Goal: Task Accomplishment & Management: Complete application form

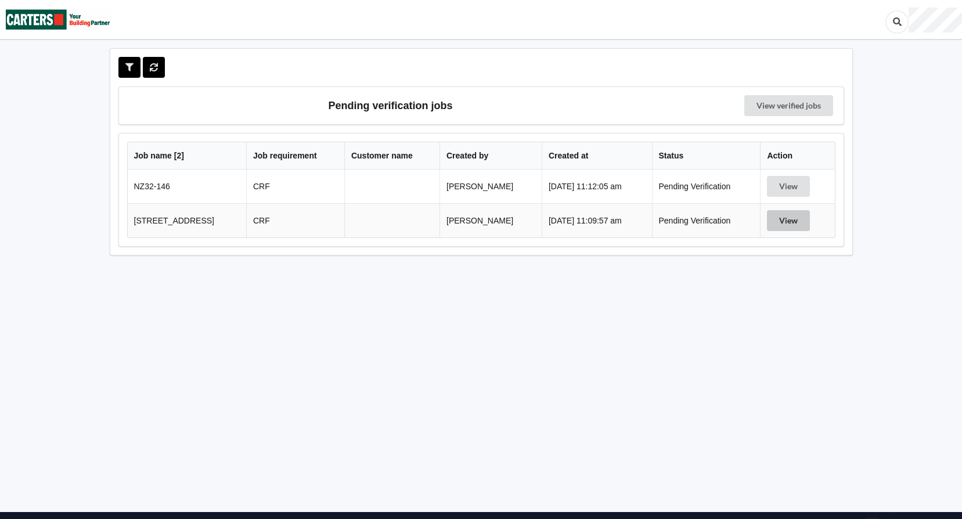
click at [808, 224] on button "View" at bounding box center [788, 220] width 43 height 21
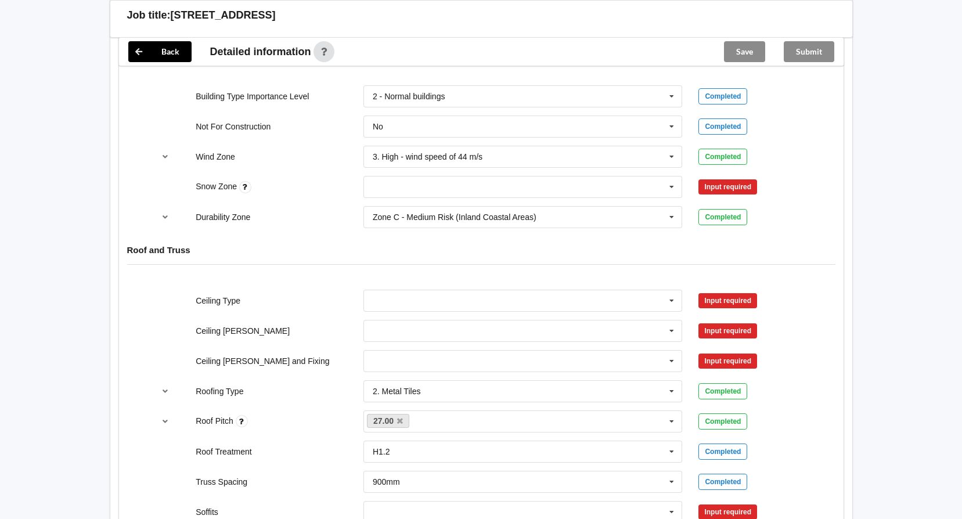
scroll to position [523, 0]
click at [672, 183] on icon at bounding box center [671, 186] width 17 height 21
click at [410, 207] on div "N0" at bounding box center [523, 207] width 318 height 21
click at [750, 190] on button "Confirm input" at bounding box center [732, 186] width 69 height 19
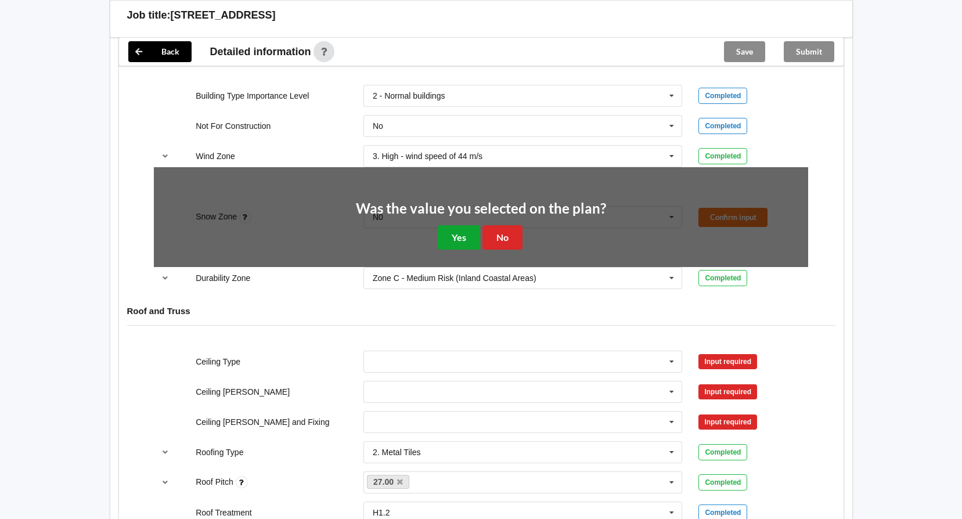
drag, startPoint x: 470, startPoint y: 236, endPoint x: 691, endPoint y: 275, distance: 224.5
click at [475, 236] on button "Yes" at bounding box center [459, 237] width 42 height 24
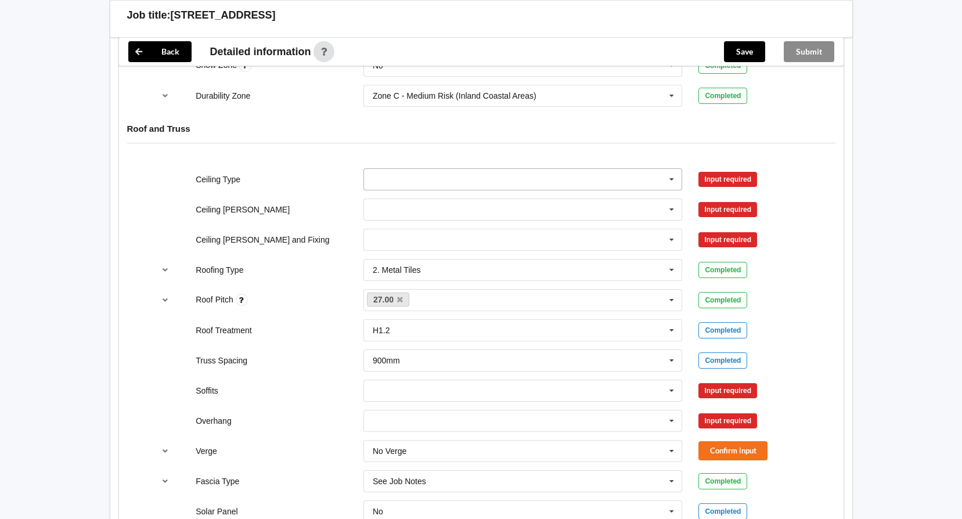
scroll to position [639, 0]
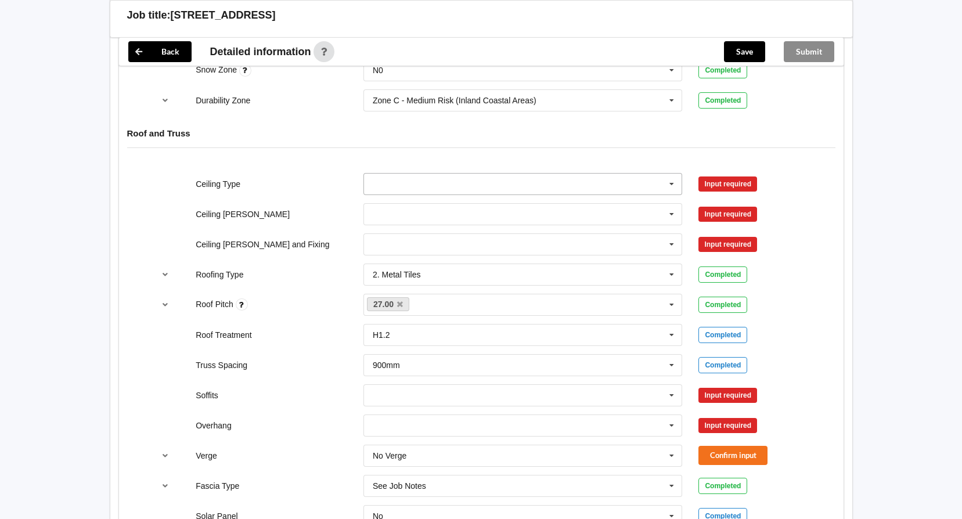
click at [675, 178] on icon at bounding box center [671, 184] width 17 height 21
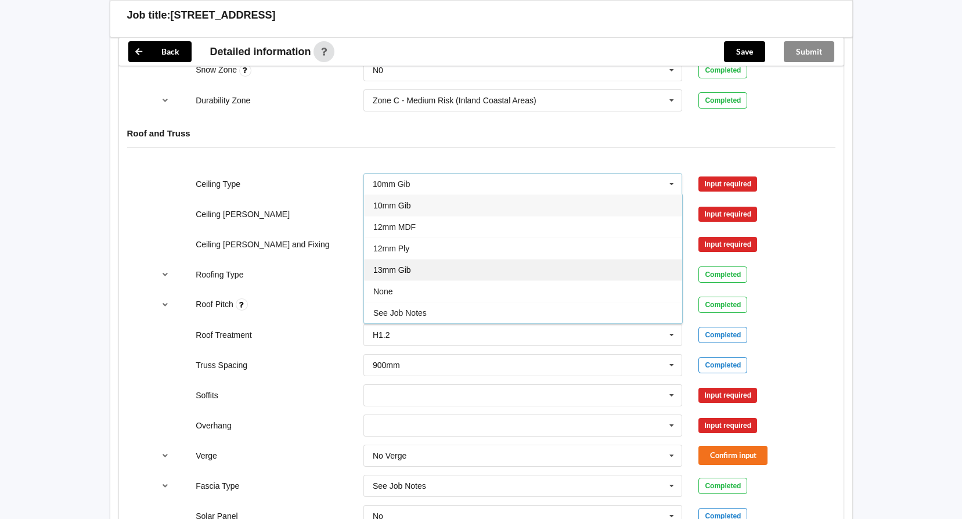
click at [427, 269] on div "13mm Gib" at bounding box center [523, 269] width 318 height 21
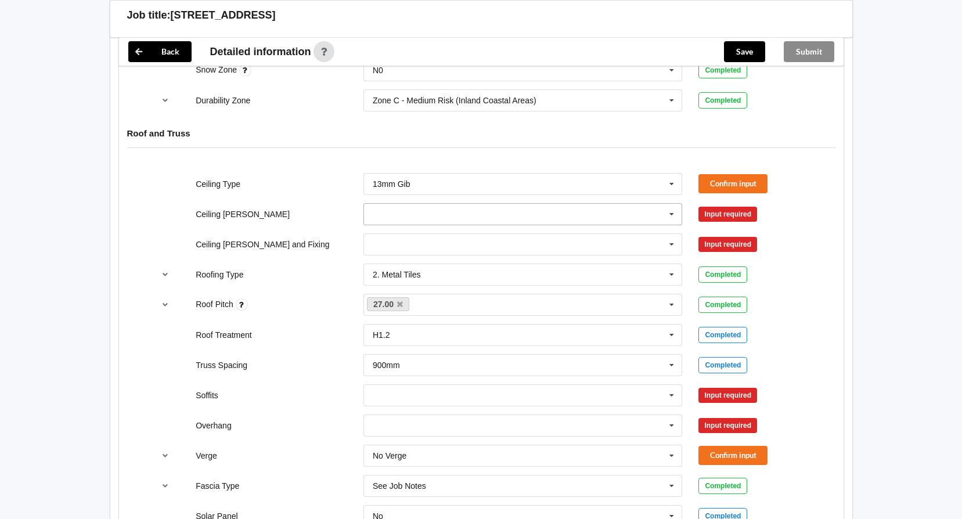
click at [672, 217] on icon at bounding box center [671, 214] width 17 height 21
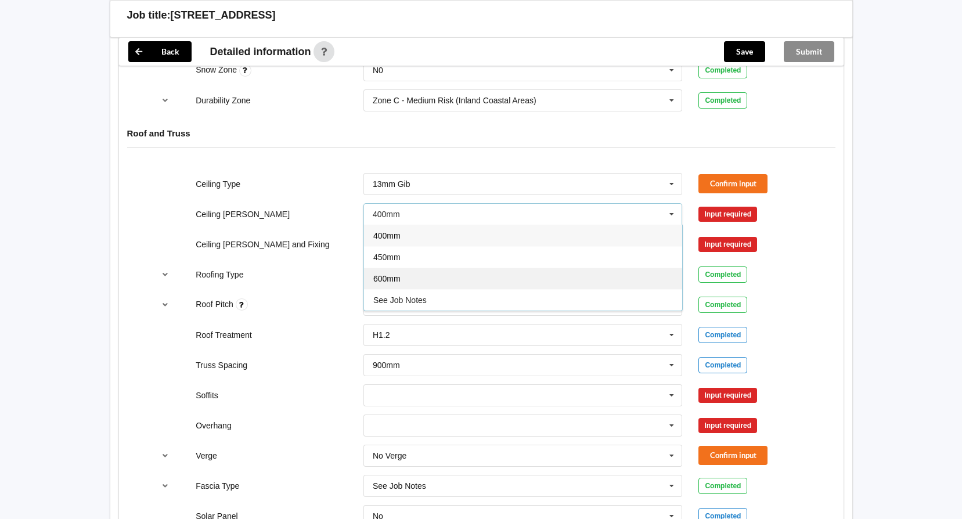
click at [496, 275] on div "600mm" at bounding box center [523, 278] width 318 height 21
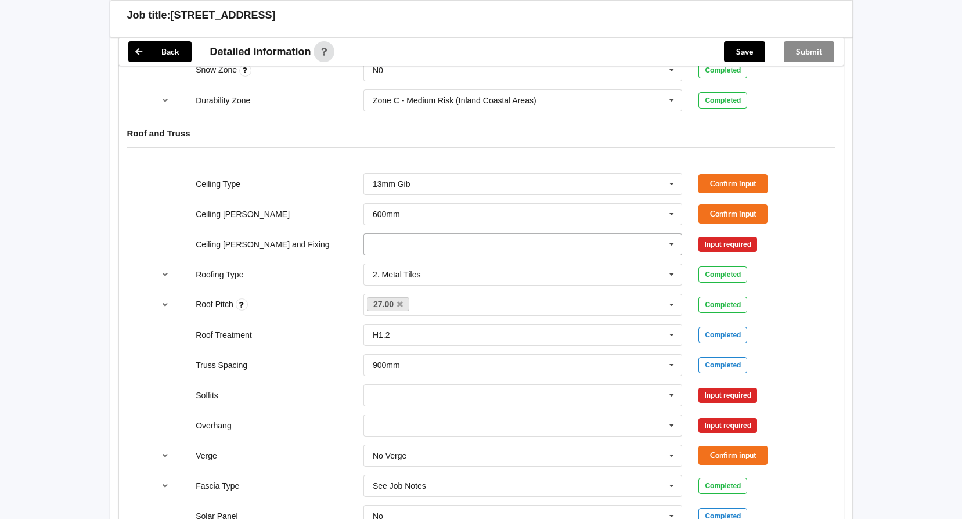
click at [449, 250] on input "text" at bounding box center [524, 244] width 318 height 21
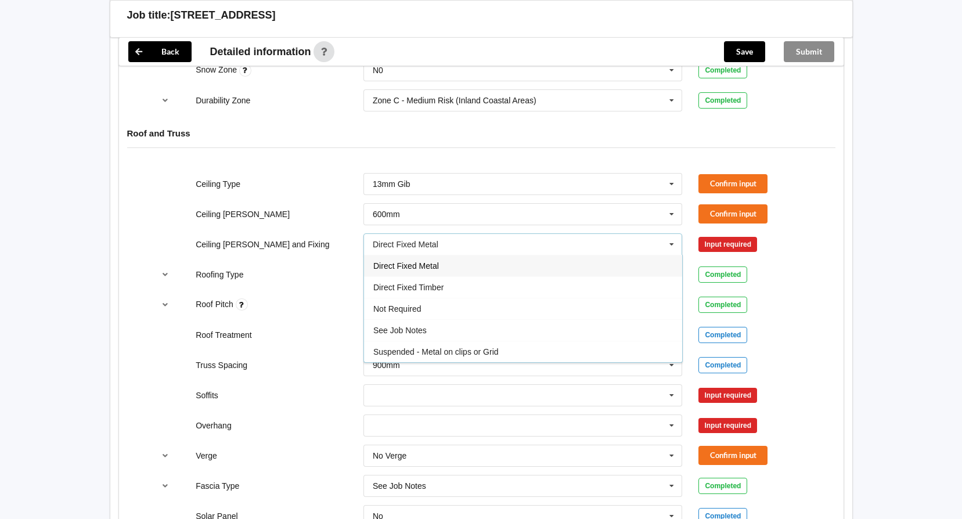
click at [462, 266] on div "Direct Fixed Metal" at bounding box center [523, 265] width 318 height 21
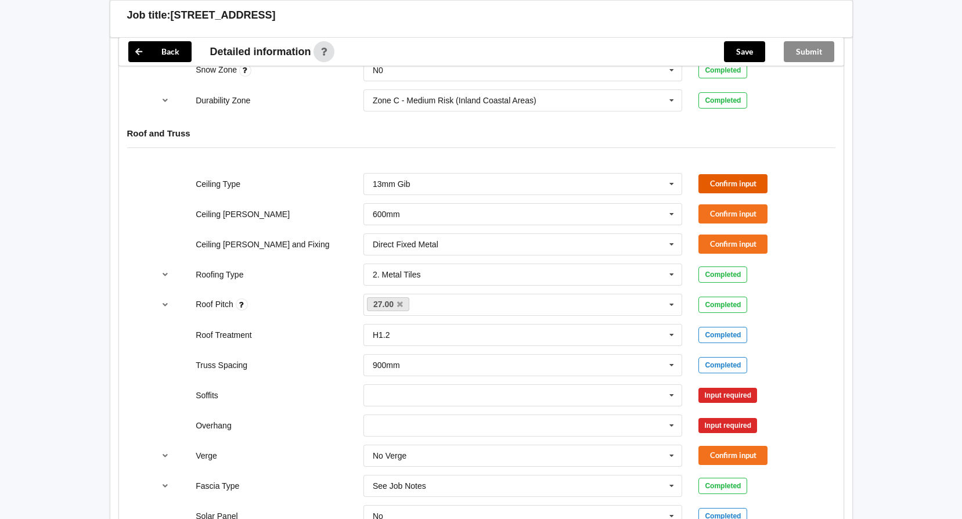
click at [756, 176] on button "Confirm input" at bounding box center [732, 183] width 69 height 19
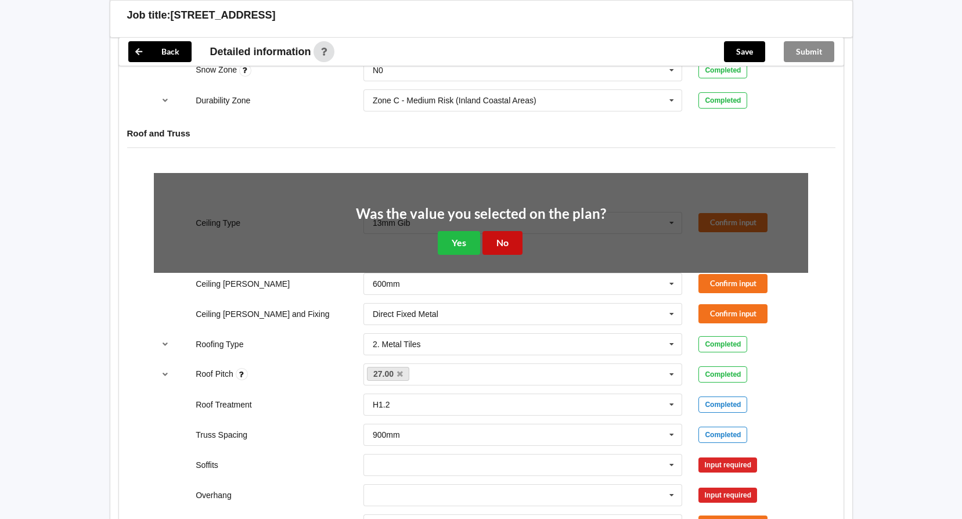
drag, startPoint x: 514, startPoint y: 236, endPoint x: 742, endPoint y: 212, distance: 229.5
click at [514, 236] on button "No" at bounding box center [502, 243] width 40 height 24
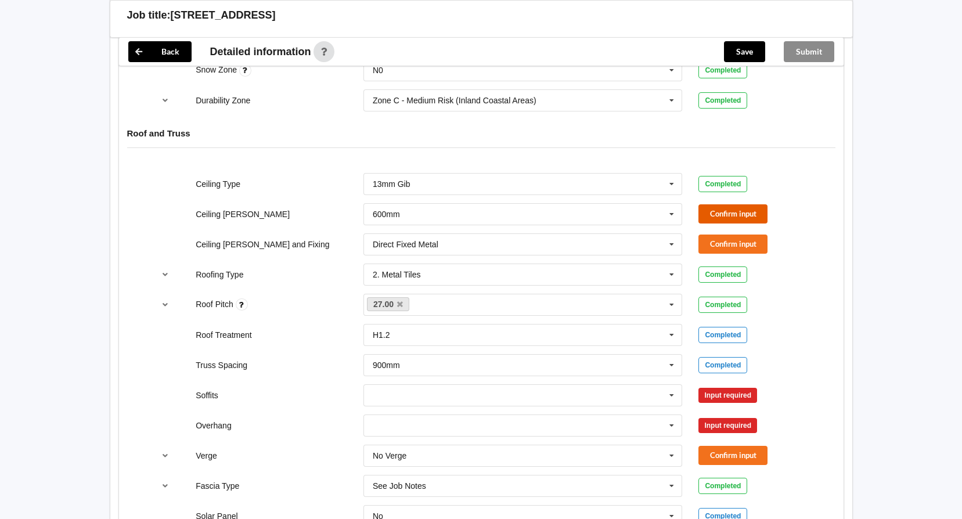
click at [748, 207] on button "Confirm input" at bounding box center [732, 213] width 69 height 19
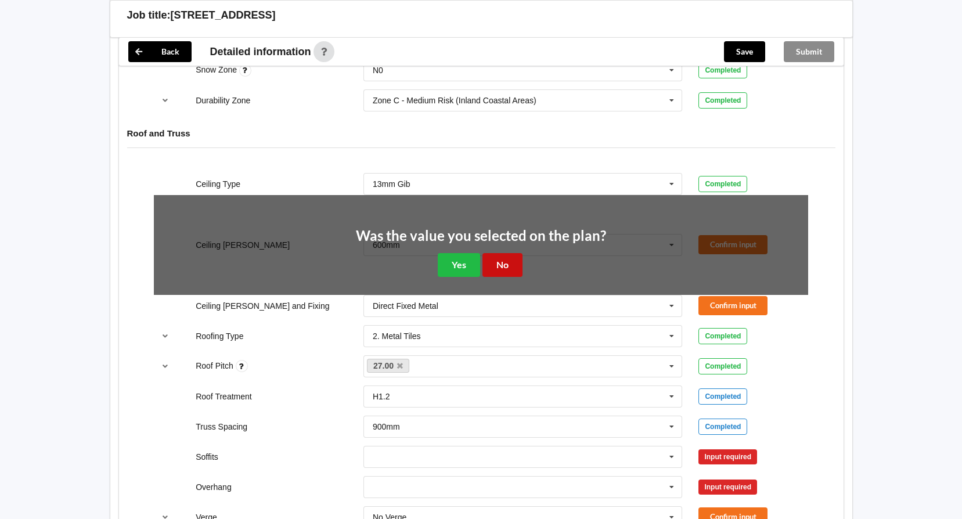
drag, startPoint x: 515, startPoint y: 260, endPoint x: 729, endPoint y: 226, distance: 216.3
click at [528, 254] on div "Was the value you selected on the plan? Yes No" at bounding box center [481, 253] width 250 height 48
drag, startPoint x: 503, startPoint y: 266, endPoint x: 658, endPoint y: 243, distance: 157.2
click at [509, 263] on button "No" at bounding box center [502, 265] width 40 height 24
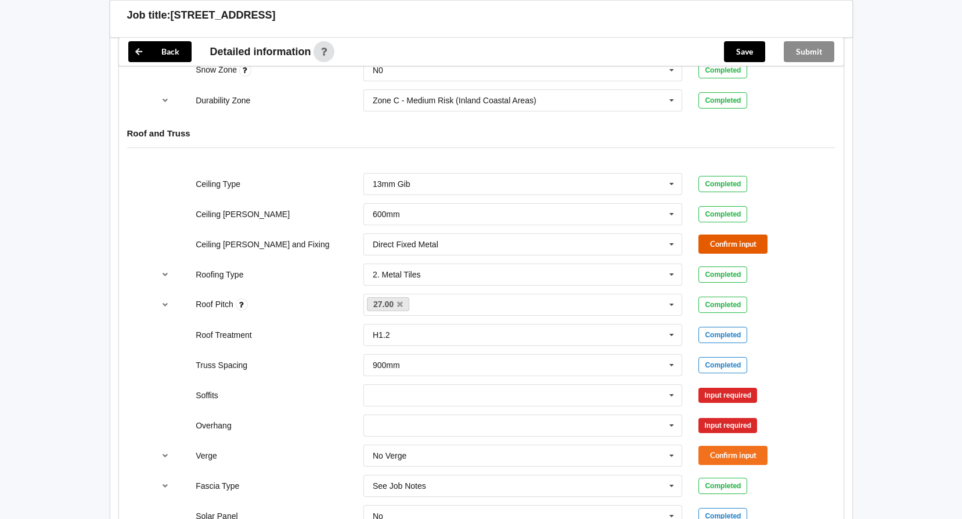
click at [712, 244] on button "Confirm input" at bounding box center [732, 244] width 69 height 19
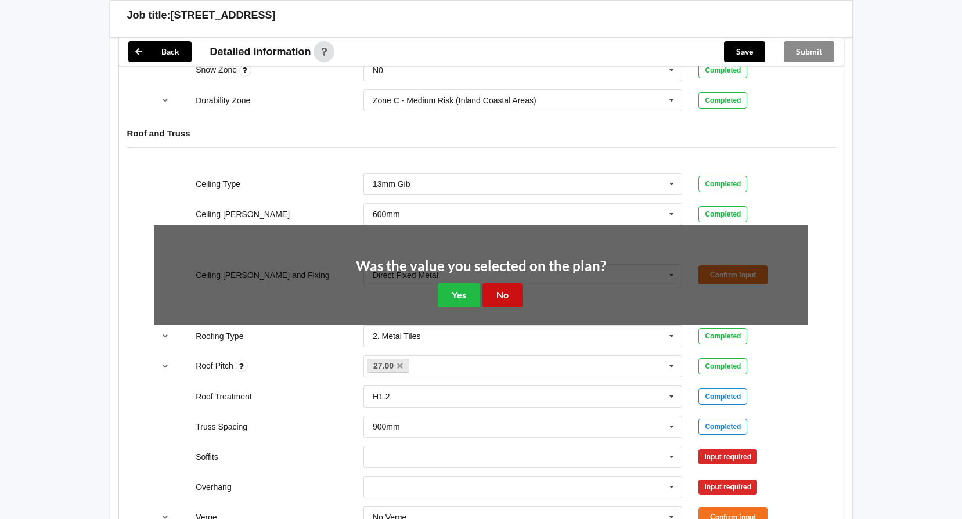
click at [499, 298] on button "No" at bounding box center [502, 295] width 40 height 24
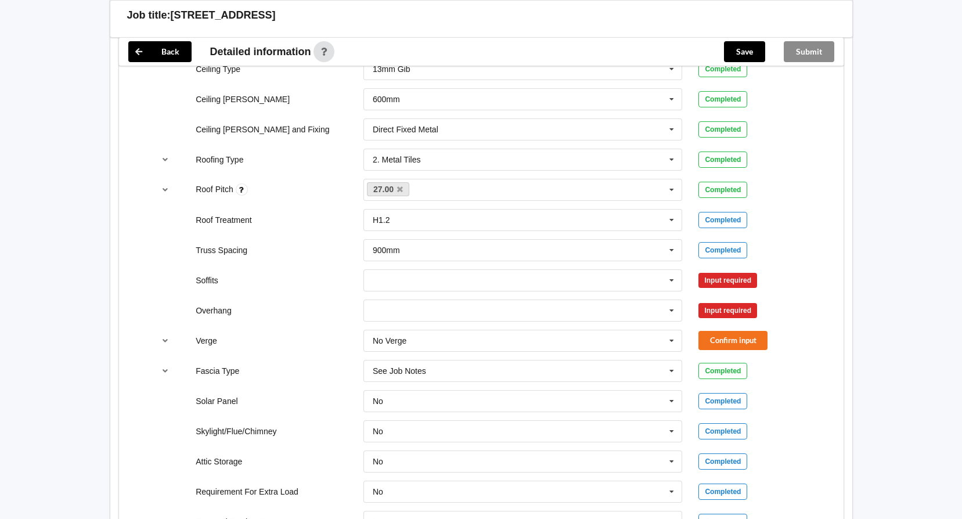
scroll to position [755, 0]
click at [667, 279] on icon at bounding box center [671, 279] width 17 height 21
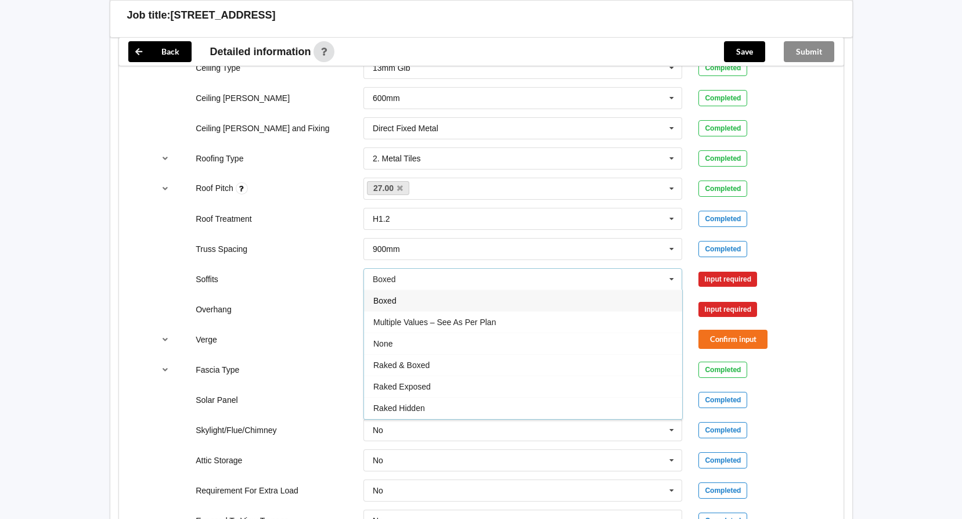
click at [475, 304] on div "Boxed" at bounding box center [523, 300] width 318 height 21
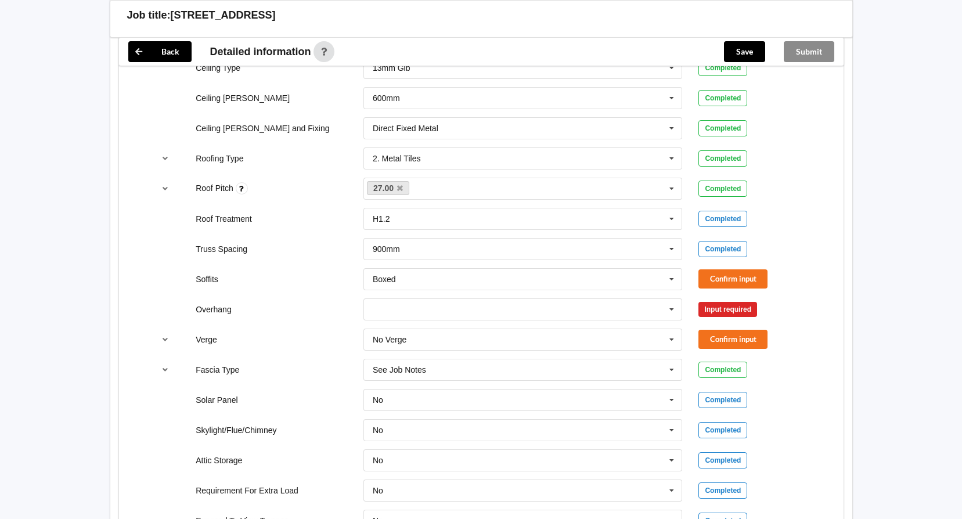
click at [612, 323] on div "No Verge No Verge 300mm 450mm 600mm 750mm Multiple Values – See As Per Plan See…" at bounding box center [523, 339] width 336 height 38
click at [615, 312] on input "text" at bounding box center [524, 309] width 318 height 21
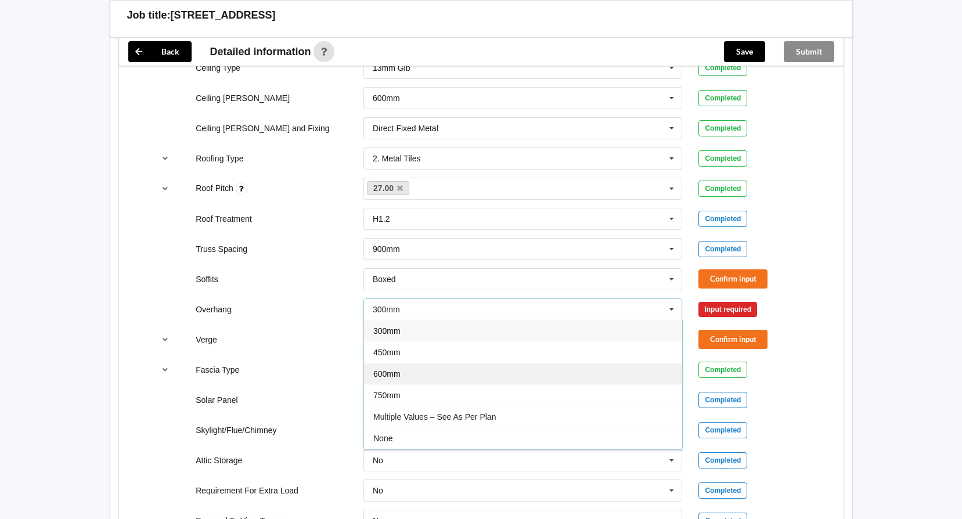
click at [448, 370] on div "600mm" at bounding box center [523, 373] width 318 height 21
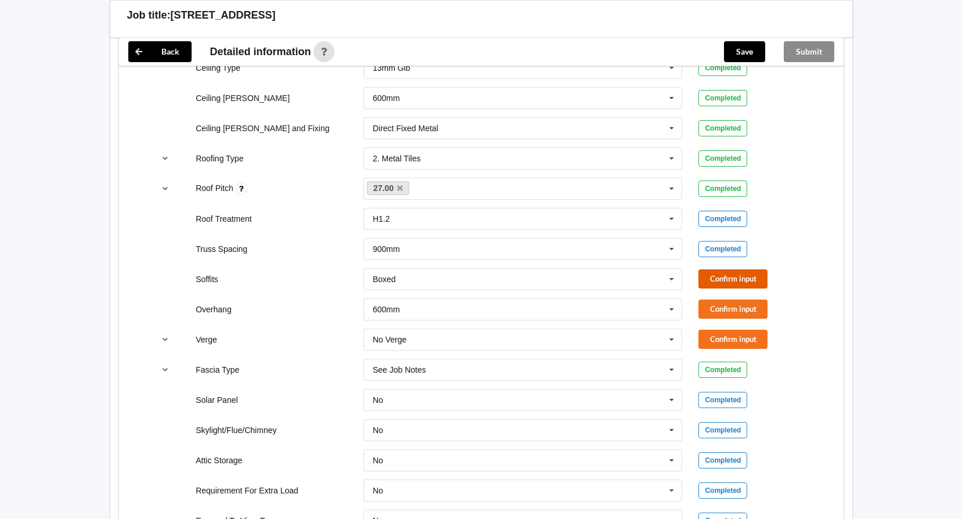
click at [726, 278] on button "Confirm input" at bounding box center [732, 278] width 69 height 19
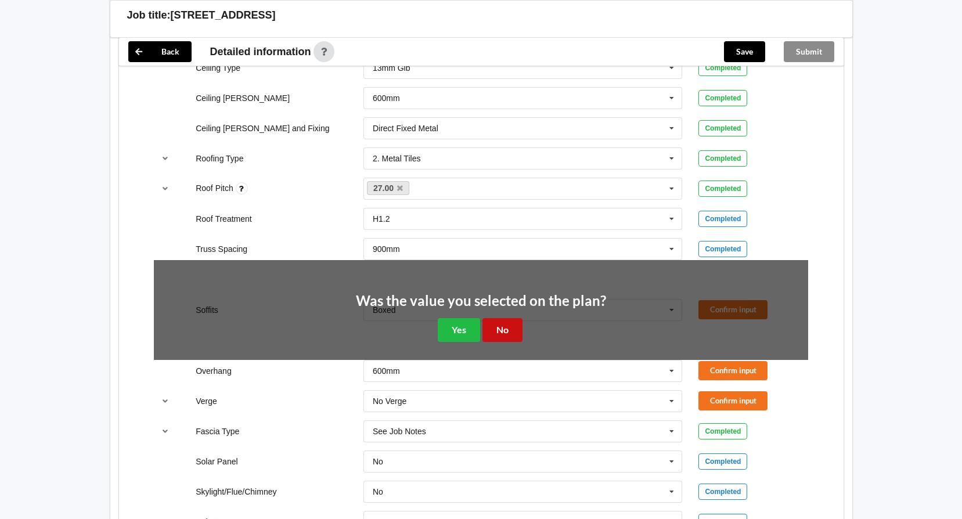
click at [505, 323] on button "No" at bounding box center [502, 330] width 40 height 24
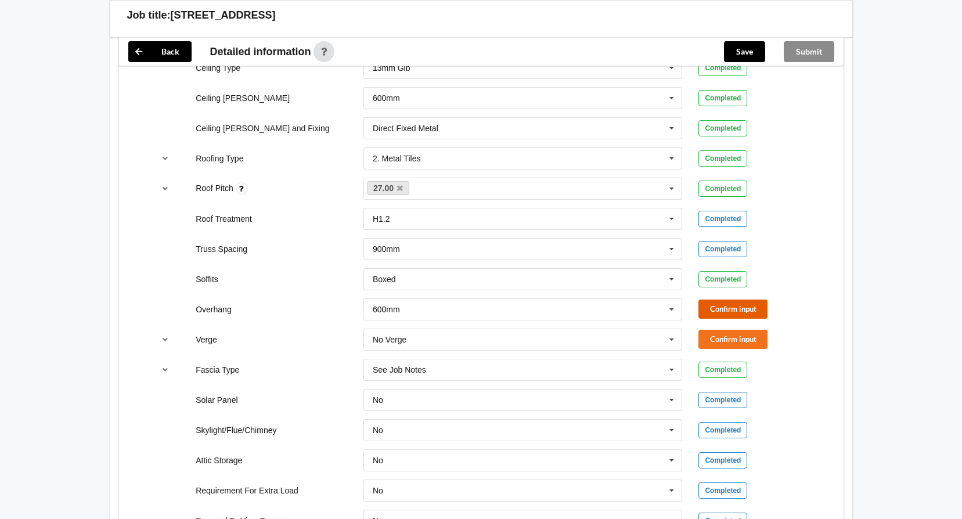
click at [722, 305] on button "Confirm input" at bounding box center [732, 309] width 69 height 19
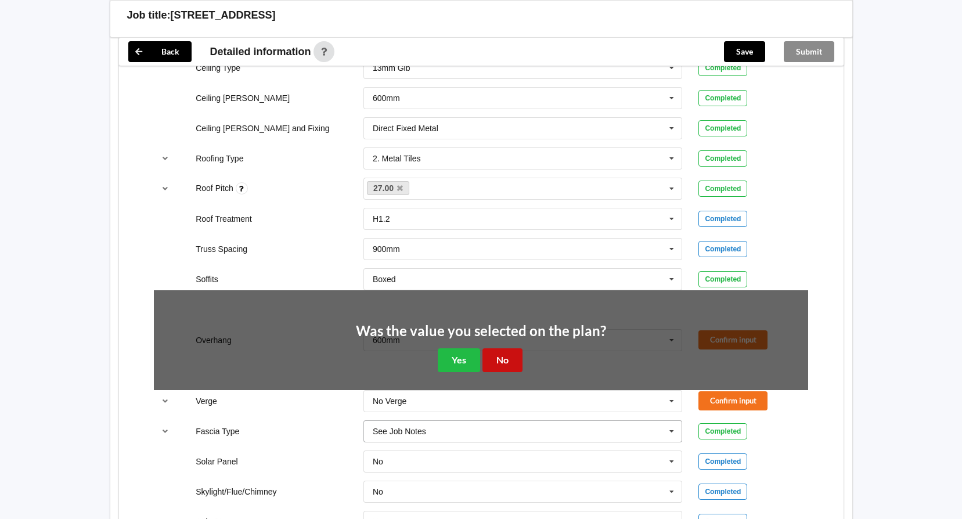
click at [506, 360] on button "No" at bounding box center [502, 360] width 40 height 24
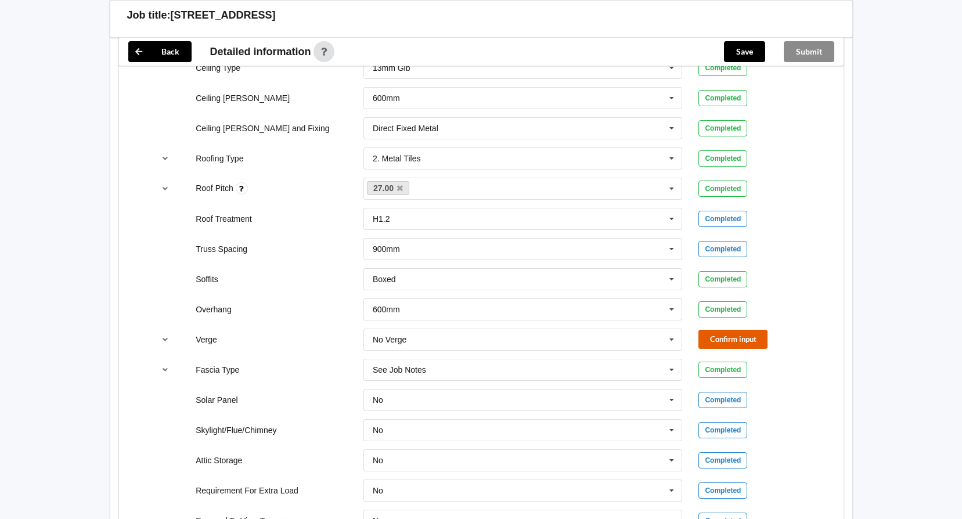
click at [737, 333] on button "Confirm input" at bounding box center [732, 339] width 69 height 19
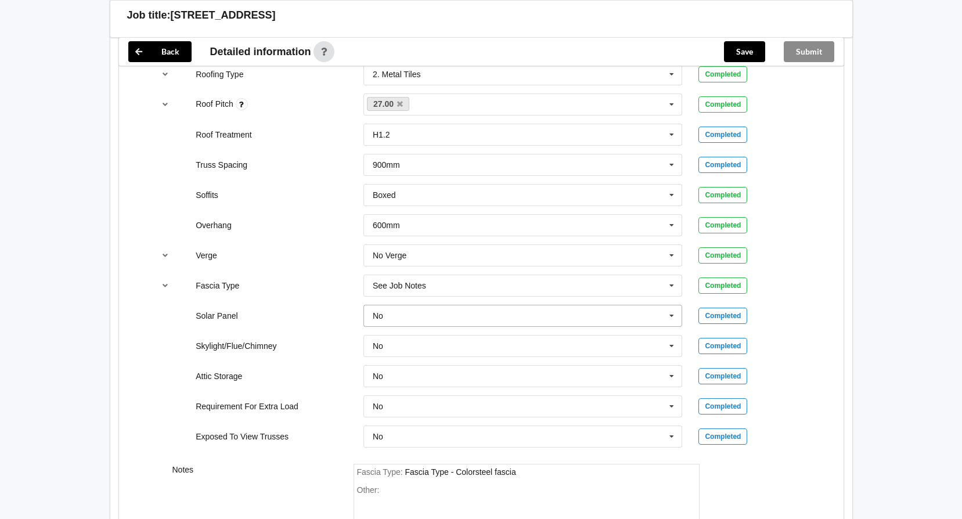
scroll to position [871, 0]
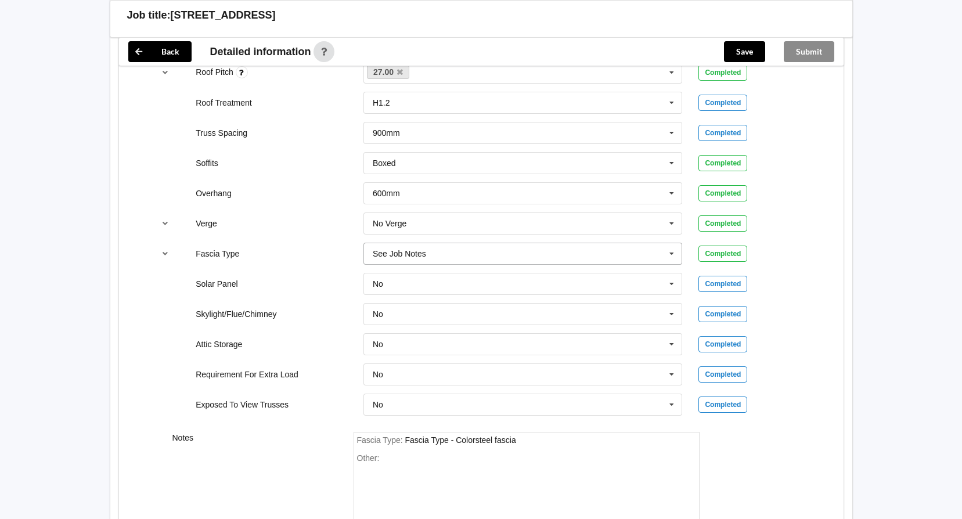
click at [669, 248] on icon at bounding box center [671, 253] width 17 height 21
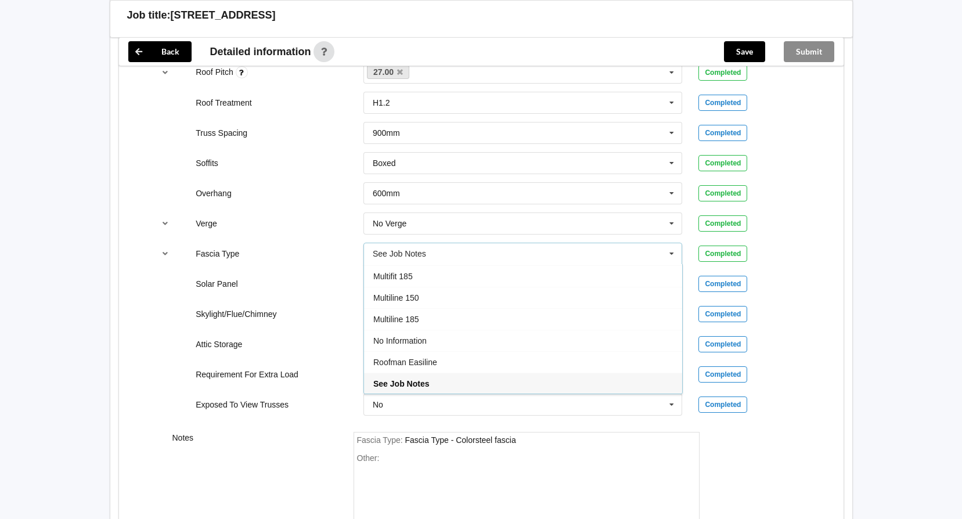
click at [669, 248] on icon at bounding box center [671, 253] width 17 height 21
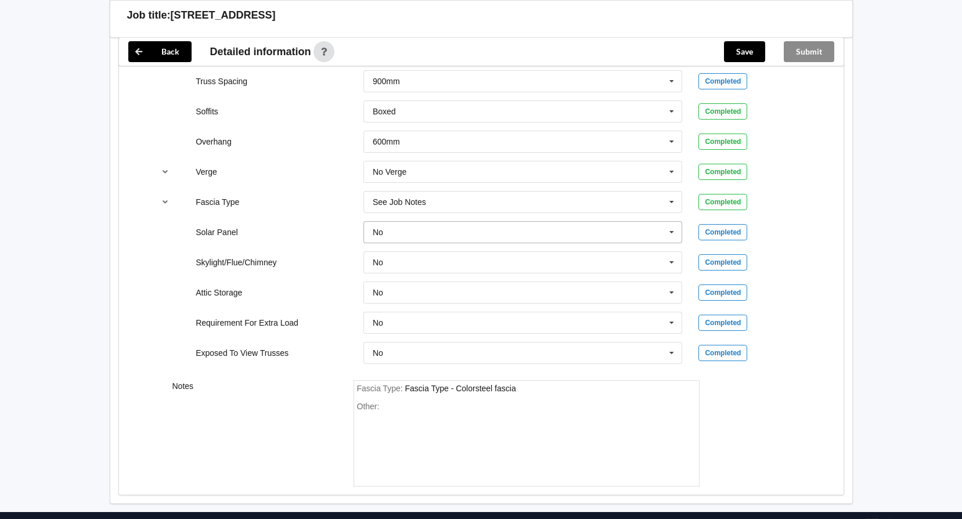
scroll to position [929, 0]
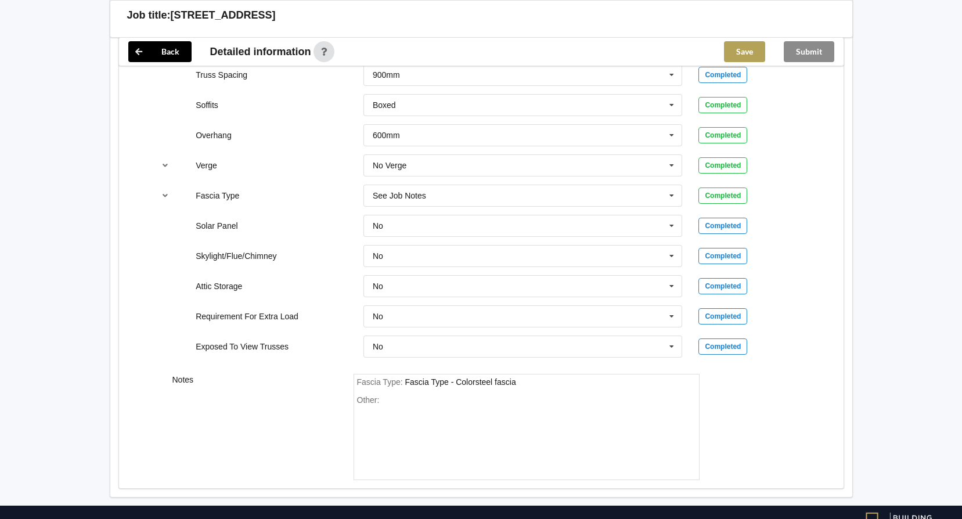
click at [744, 53] on button "Save" at bounding box center [744, 51] width 41 height 21
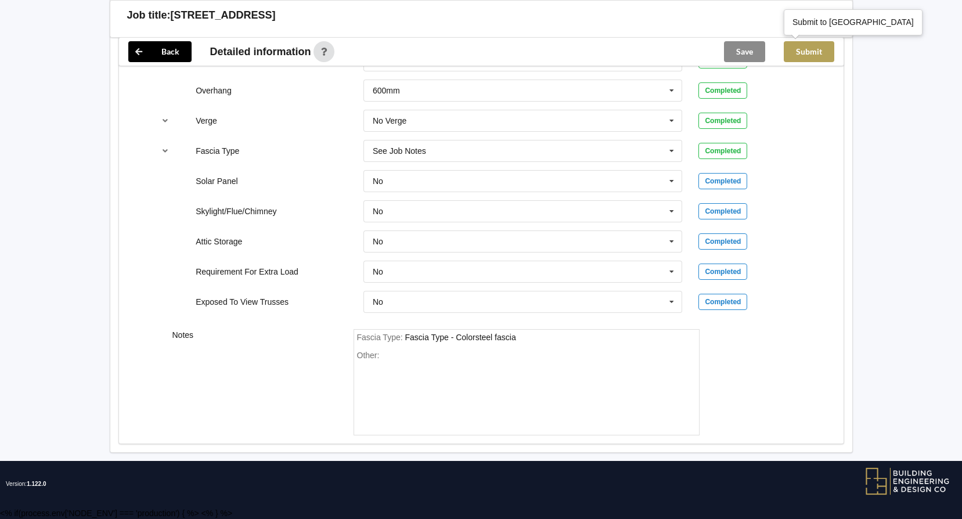
click at [812, 45] on button "Submit" at bounding box center [809, 51] width 51 height 21
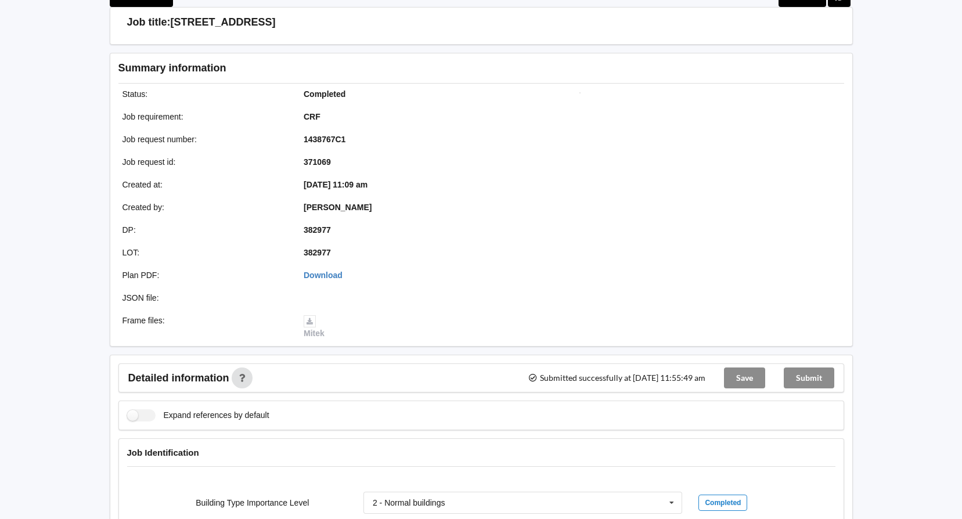
scroll to position [0, 0]
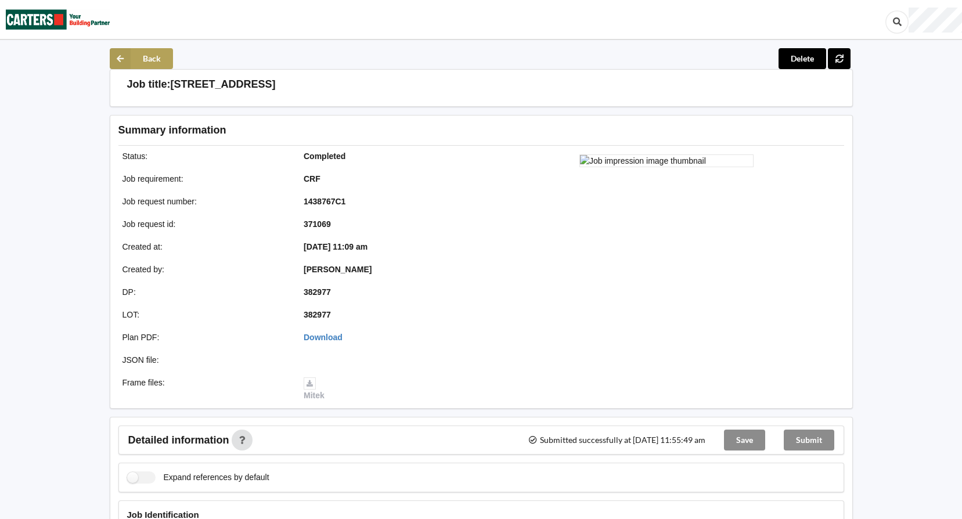
drag, startPoint x: 157, startPoint y: 60, endPoint x: 0, endPoint y: 151, distance: 181.8
click at [153, 57] on button "Back" at bounding box center [141, 58] width 63 height 21
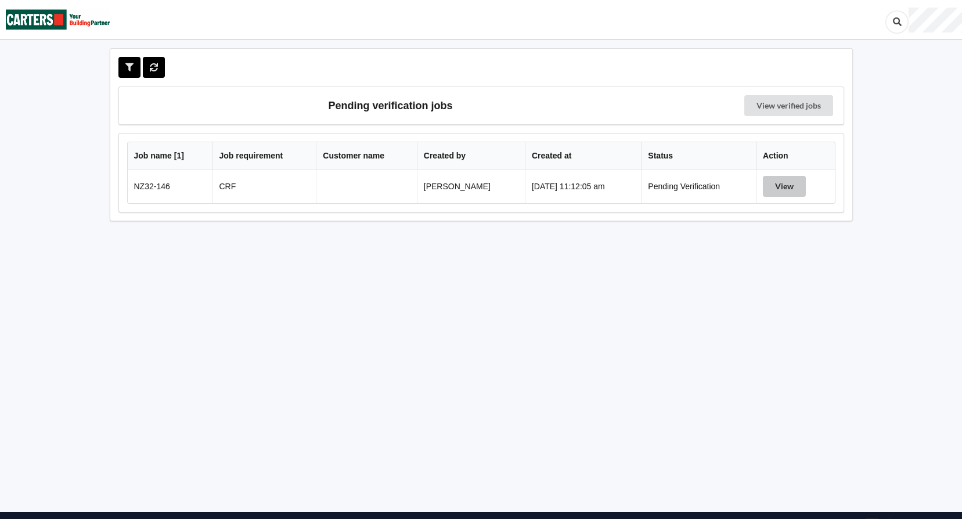
click at [784, 184] on button "View" at bounding box center [784, 186] width 43 height 21
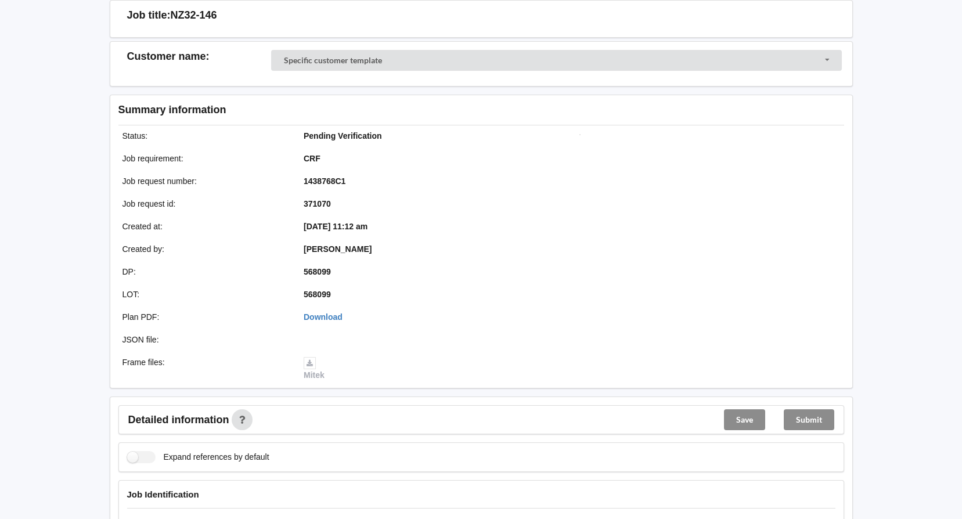
scroll to position [348, 0]
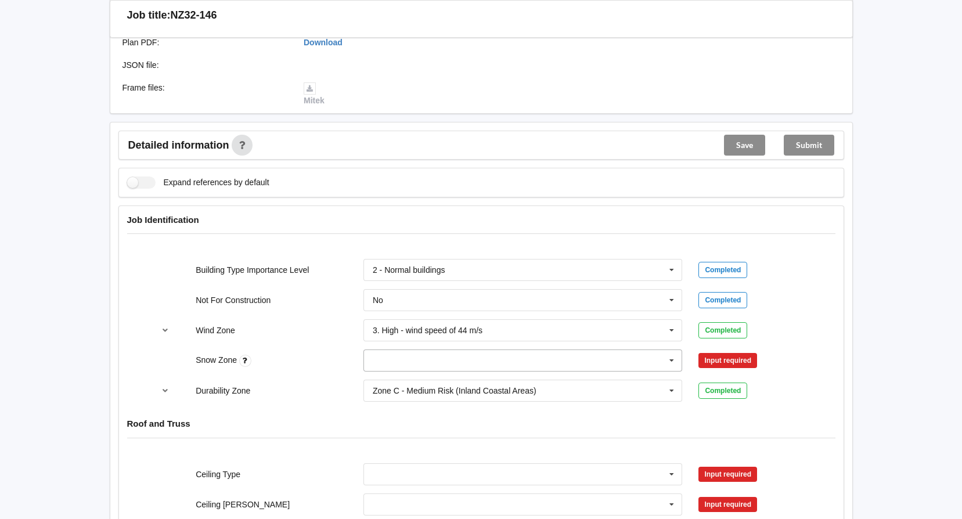
click at [617, 355] on input "text" at bounding box center [524, 360] width 318 height 21
click at [425, 380] on div "N0" at bounding box center [523, 381] width 318 height 21
click at [736, 356] on button "Confirm input" at bounding box center [732, 360] width 69 height 19
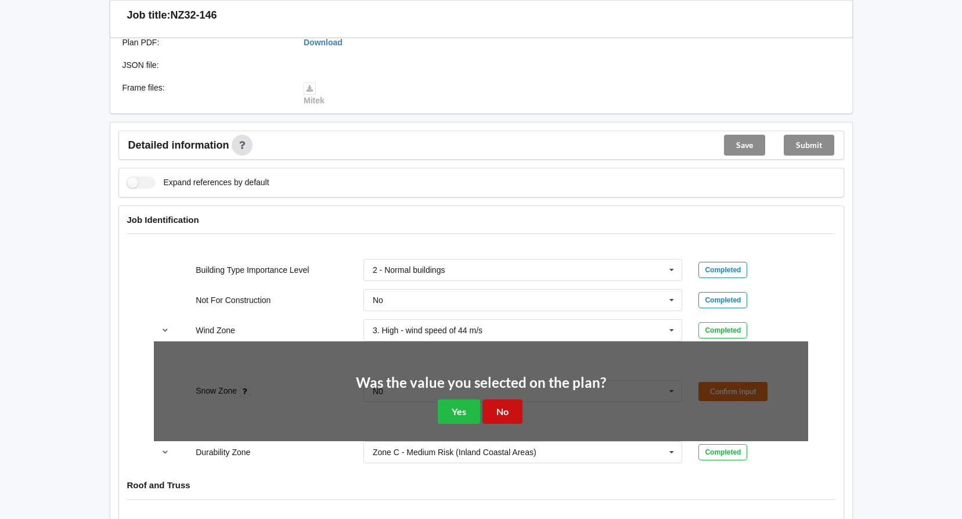
click at [513, 412] on button "No" at bounding box center [502, 411] width 40 height 24
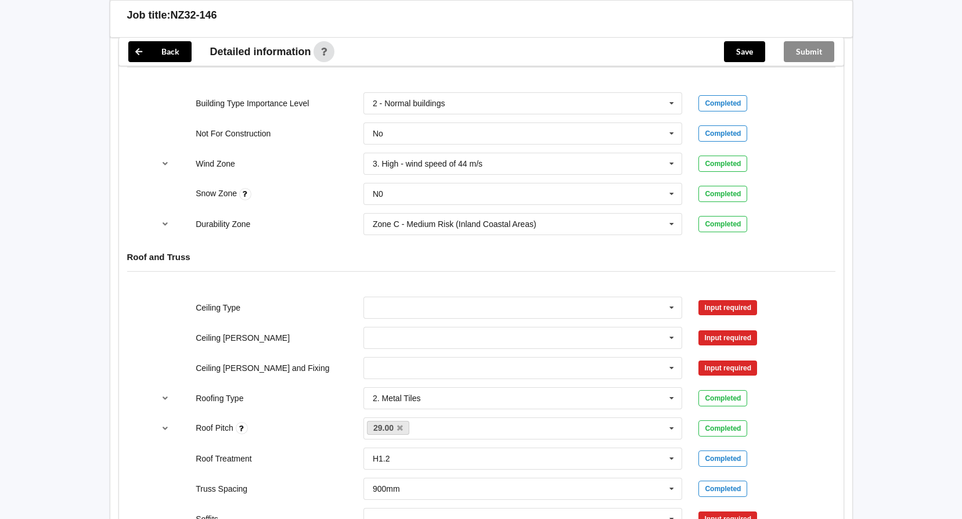
scroll to position [697, 0]
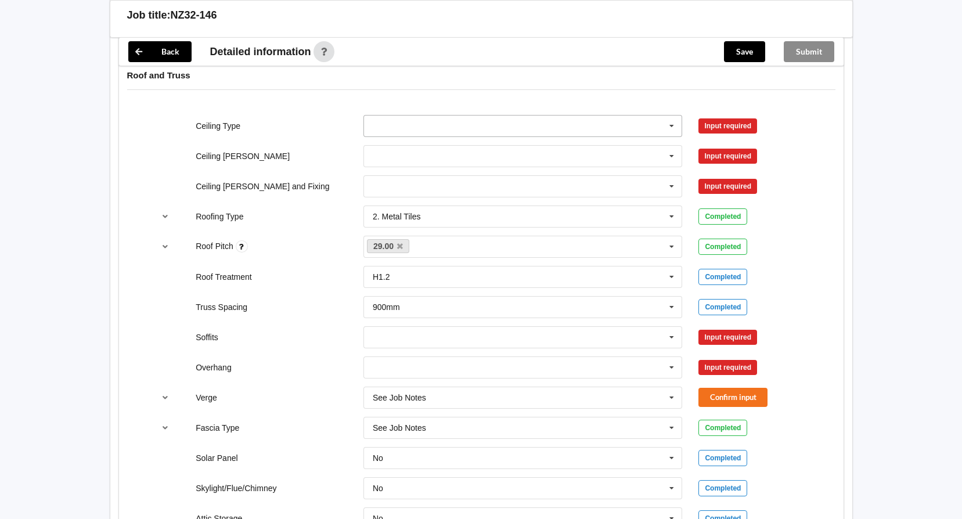
click at [667, 124] on icon at bounding box center [671, 126] width 17 height 21
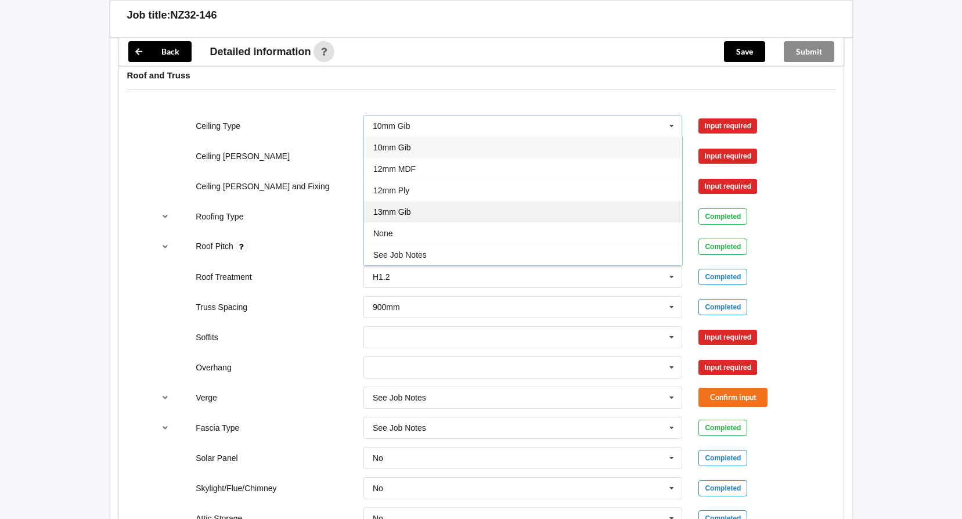
click at [499, 210] on div "13mm Gib" at bounding box center [523, 211] width 318 height 21
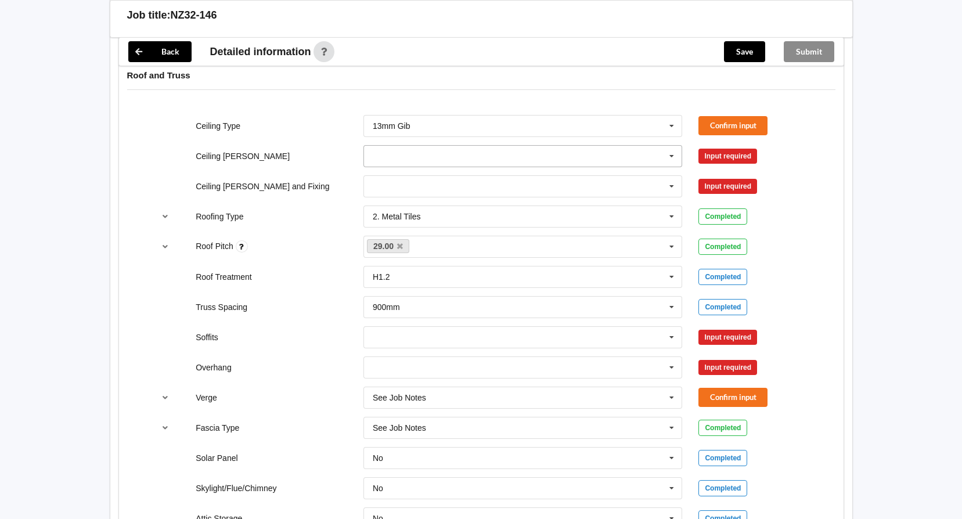
click at [652, 158] on input "text" at bounding box center [524, 156] width 318 height 21
click at [664, 154] on icon at bounding box center [671, 156] width 17 height 21
drag, startPoint x: 673, startPoint y: 150, endPoint x: 597, endPoint y: 188, distance: 84.9
click at [673, 150] on icon at bounding box center [671, 156] width 17 height 21
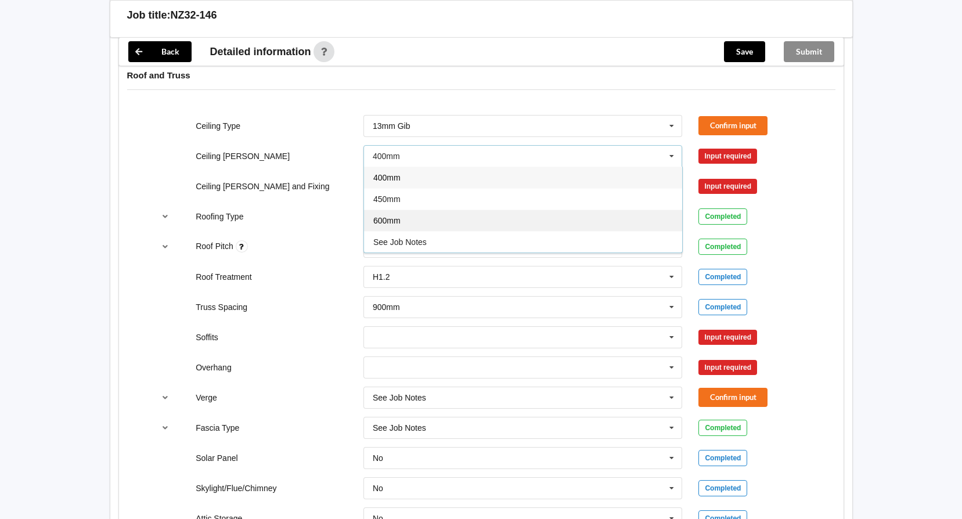
click at [438, 215] on div "600mm" at bounding box center [523, 220] width 318 height 21
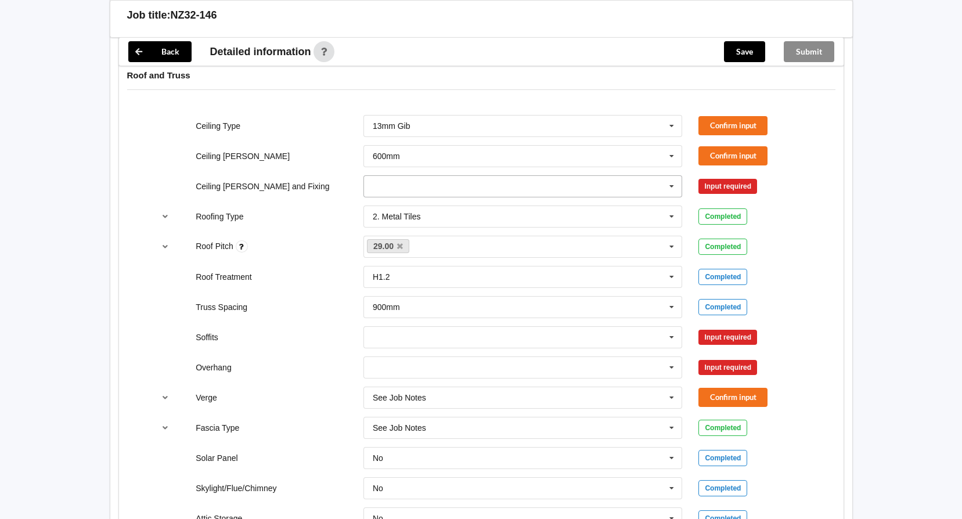
click at [521, 182] on input "text" at bounding box center [524, 186] width 318 height 21
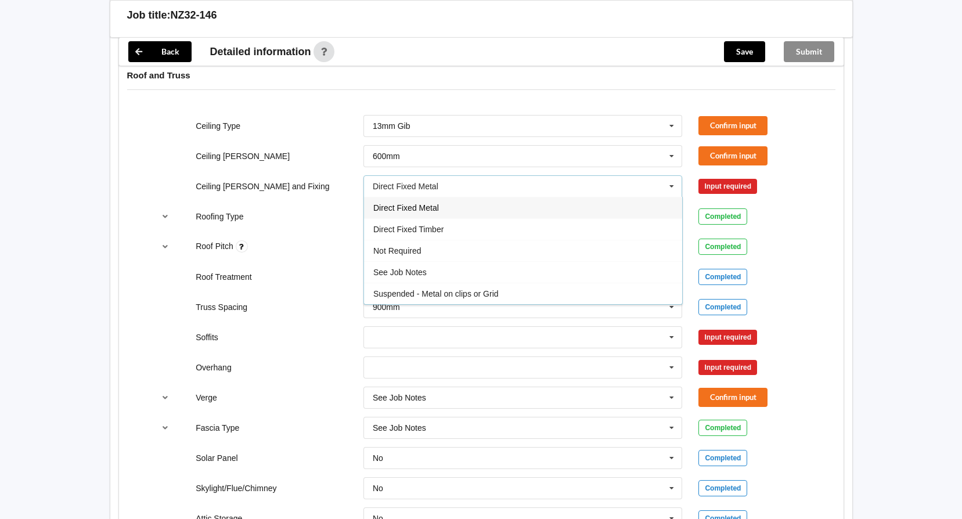
click at [480, 214] on div "Direct Fixed Metal" at bounding box center [523, 207] width 318 height 21
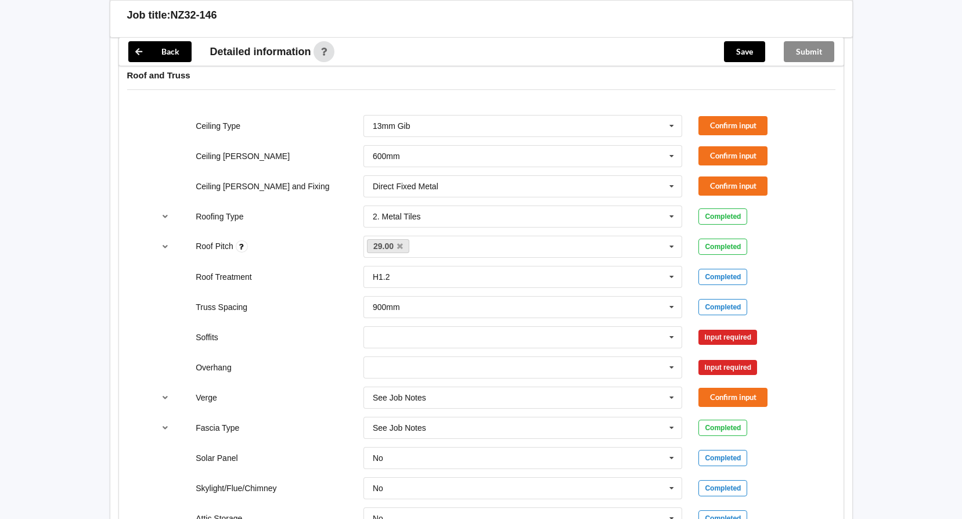
click at [755, 114] on div "Ceiling Type 13mm Gib 10mm Gib 12mm MDF 12mm Ply 13mm Gib None See Job Notes Co…" at bounding box center [481, 126] width 671 height 38
click at [747, 126] on button "Confirm input" at bounding box center [732, 125] width 69 height 19
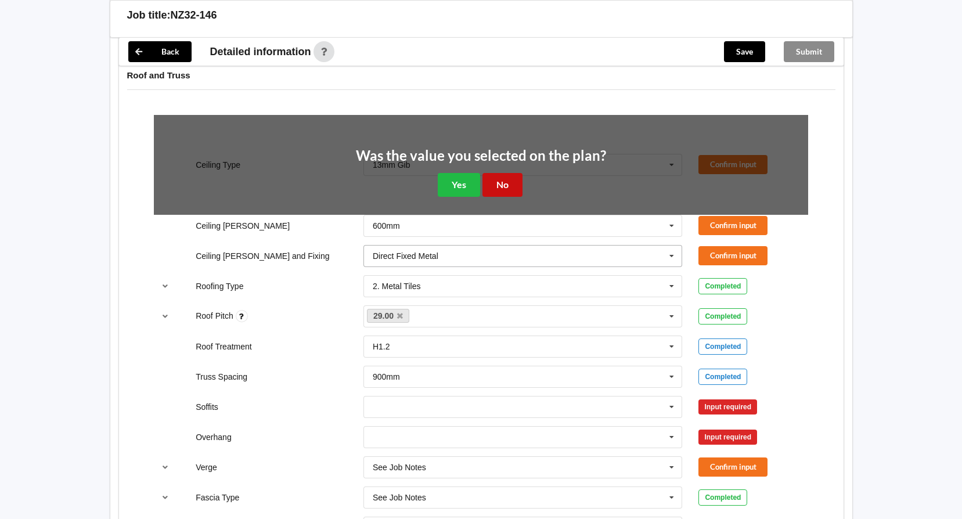
drag, startPoint x: 520, startPoint y: 189, endPoint x: 564, endPoint y: 179, distance: 44.6
click at [519, 189] on button "No" at bounding box center [502, 185] width 40 height 24
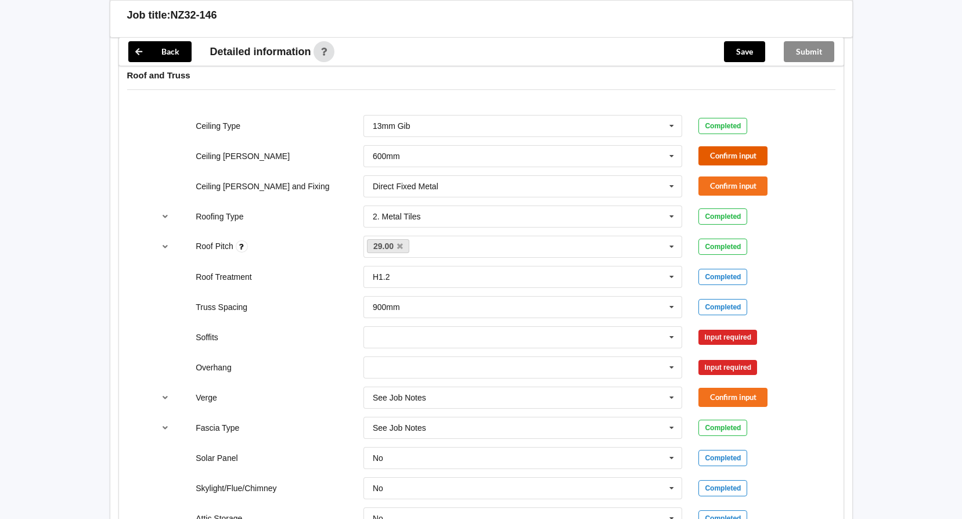
click at [725, 154] on button "Confirm input" at bounding box center [732, 155] width 69 height 19
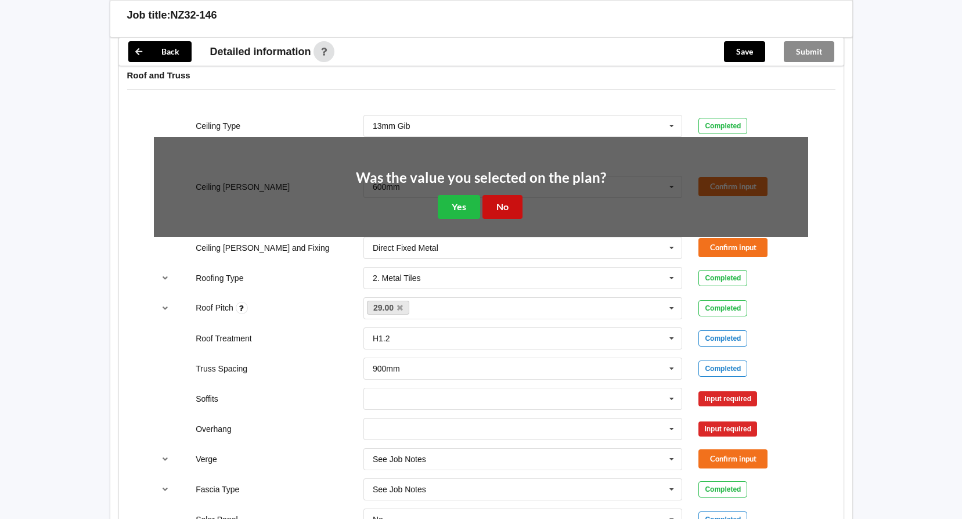
drag, startPoint x: 518, startPoint y: 206, endPoint x: 538, endPoint y: 202, distance: 20.7
click at [518, 206] on button "No" at bounding box center [502, 207] width 40 height 24
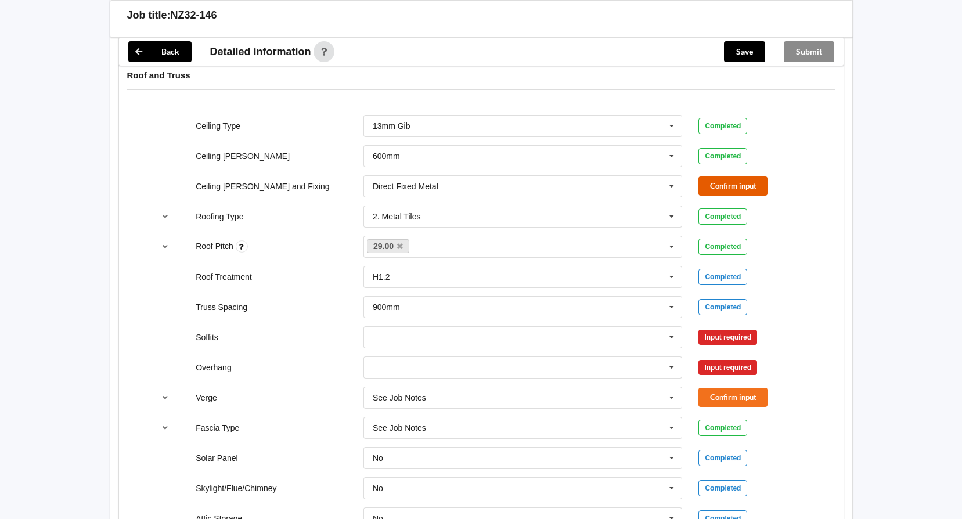
click at [737, 179] on button "Confirm input" at bounding box center [732, 185] width 69 height 19
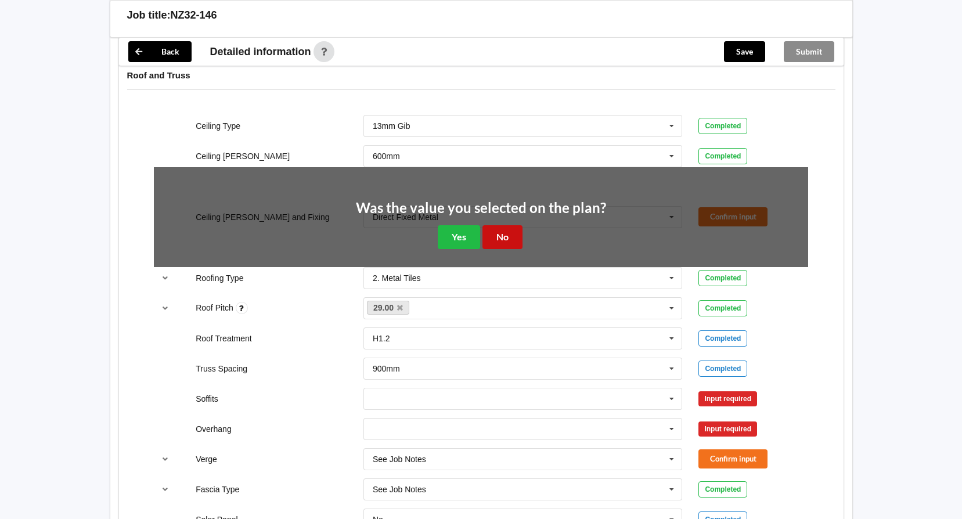
click at [522, 233] on button "No" at bounding box center [502, 237] width 40 height 24
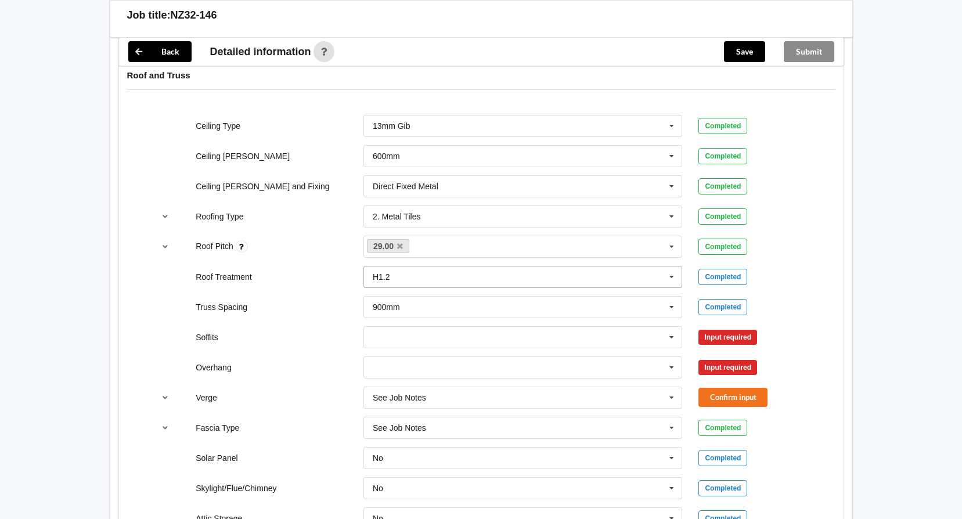
scroll to position [755, 0]
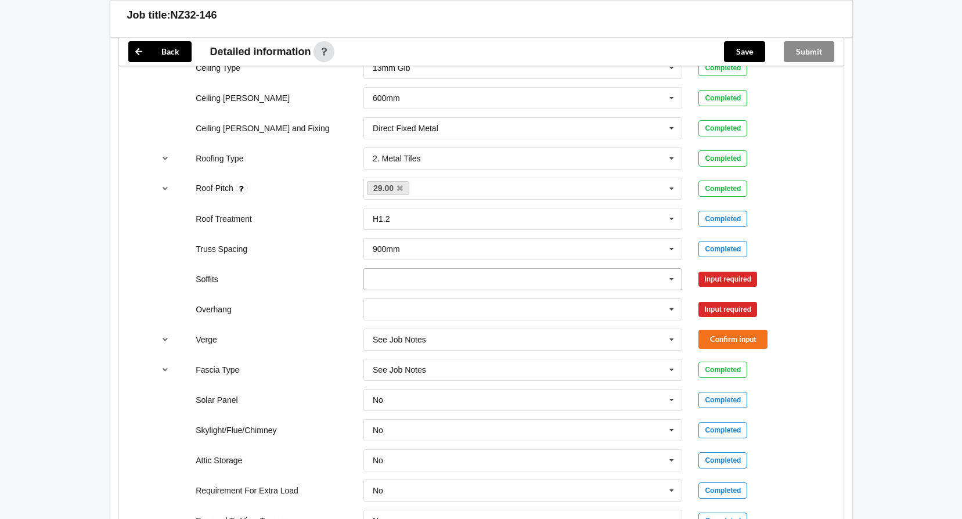
click at [669, 281] on icon at bounding box center [671, 279] width 17 height 21
click at [556, 296] on div "Boxed" at bounding box center [523, 300] width 318 height 21
click at [674, 307] on icon at bounding box center [671, 309] width 17 height 21
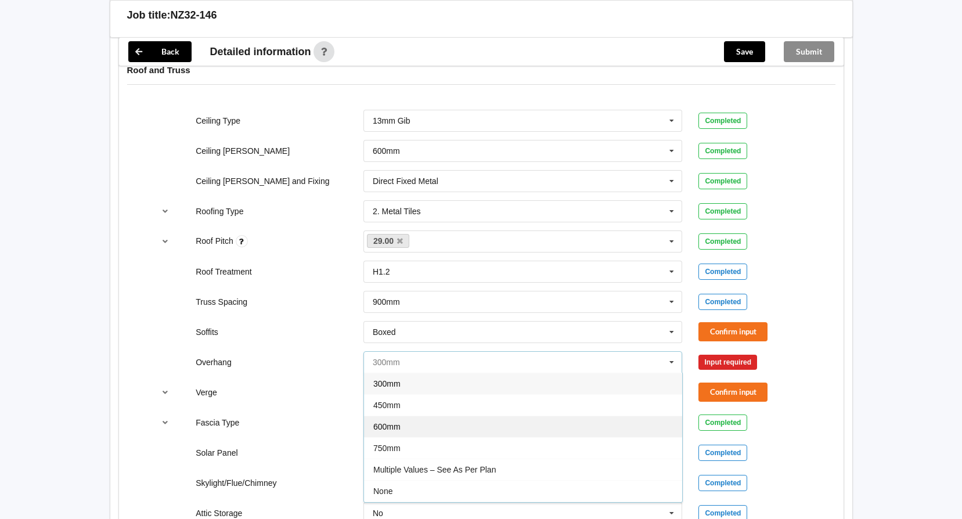
scroll to position [697, 0]
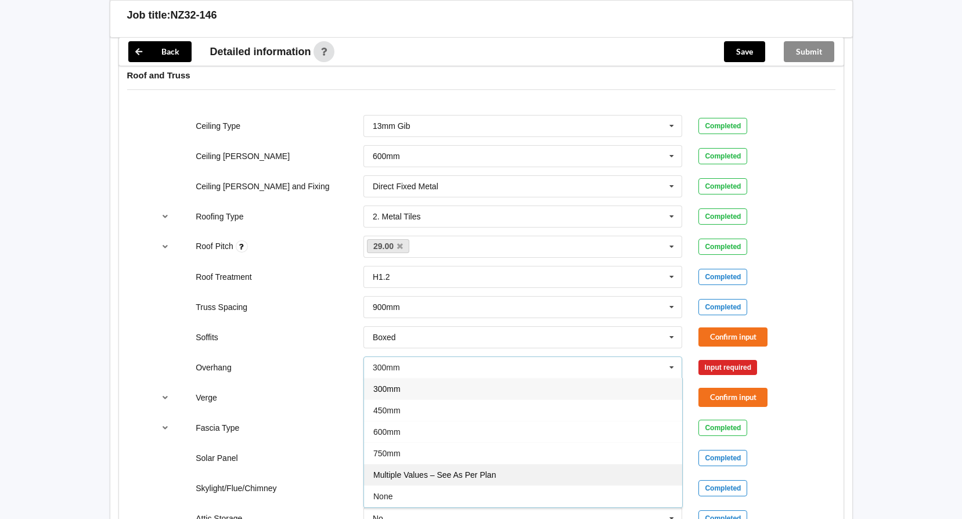
drag, startPoint x: 490, startPoint y: 473, endPoint x: 543, endPoint y: 444, distance: 60.8
click at [490, 473] on span "Multiple Values – See As Per Plan" at bounding box center [434, 474] width 123 height 9
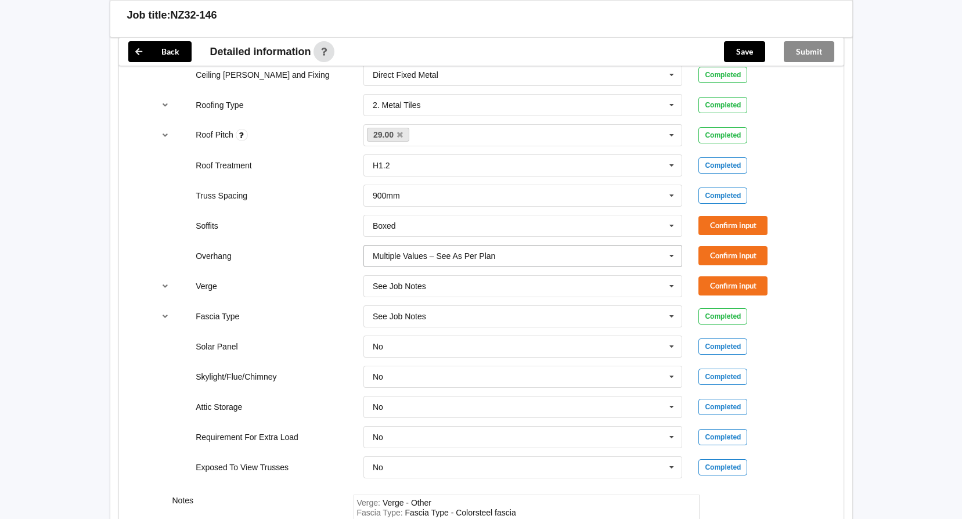
scroll to position [813, 0]
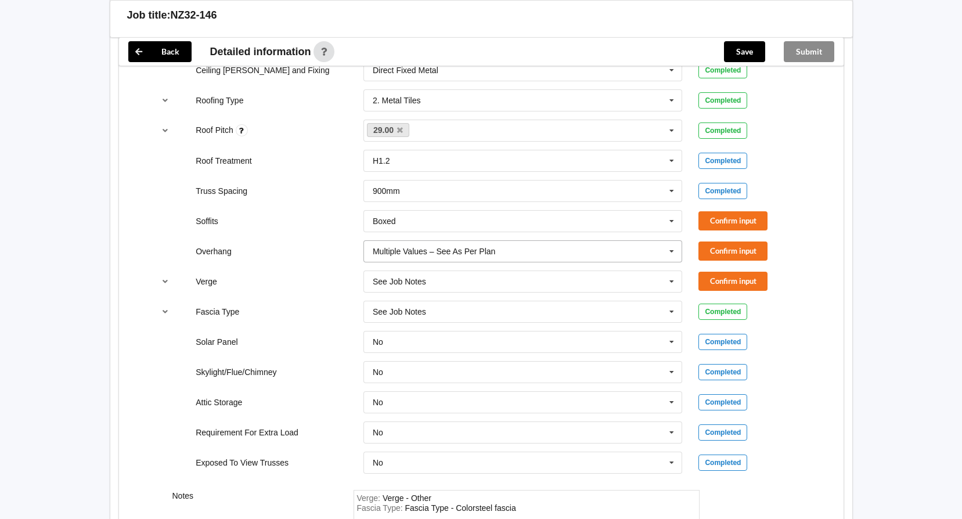
click at [542, 250] on input "text" at bounding box center [524, 251] width 318 height 21
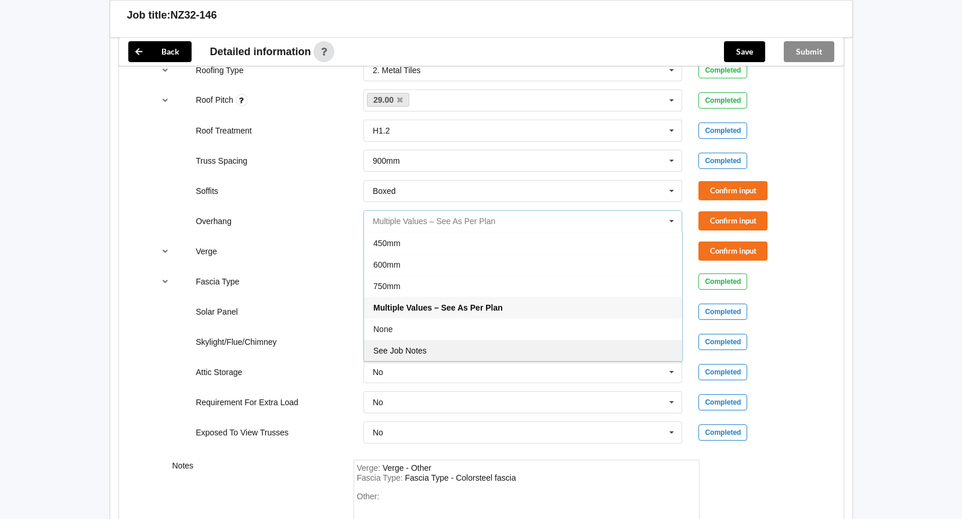
scroll to position [871, 0]
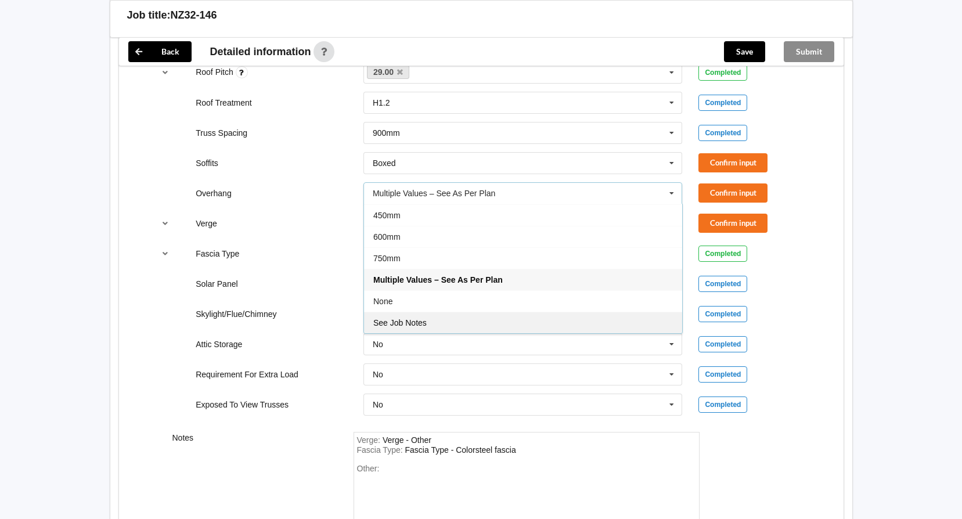
click at [424, 323] on span "See Job Notes" at bounding box center [399, 322] width 53 height 9
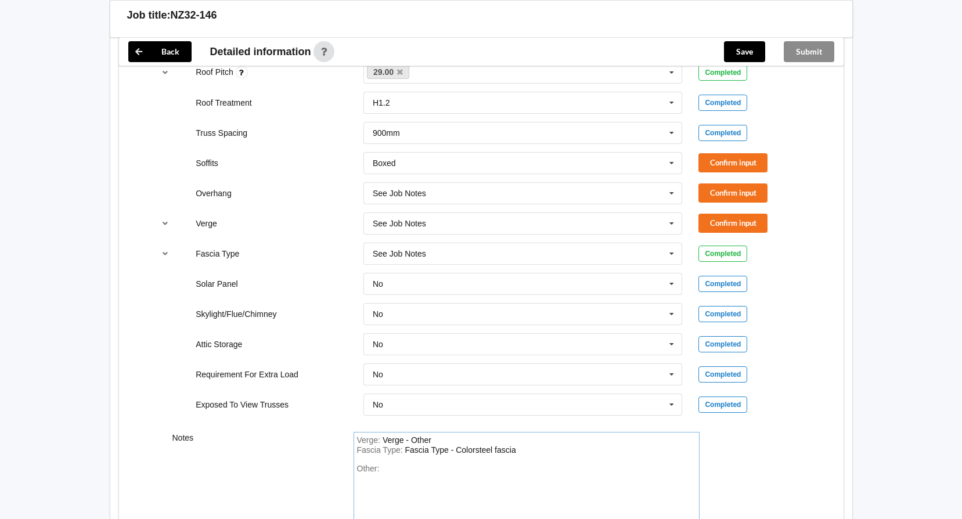
click at [395, 471] on div "Other:" at bounding box center [526, 504] width 339 height 81
click at [736, 163] on button "Confirm input" at bounding box center [732, 162] width 69 height 19
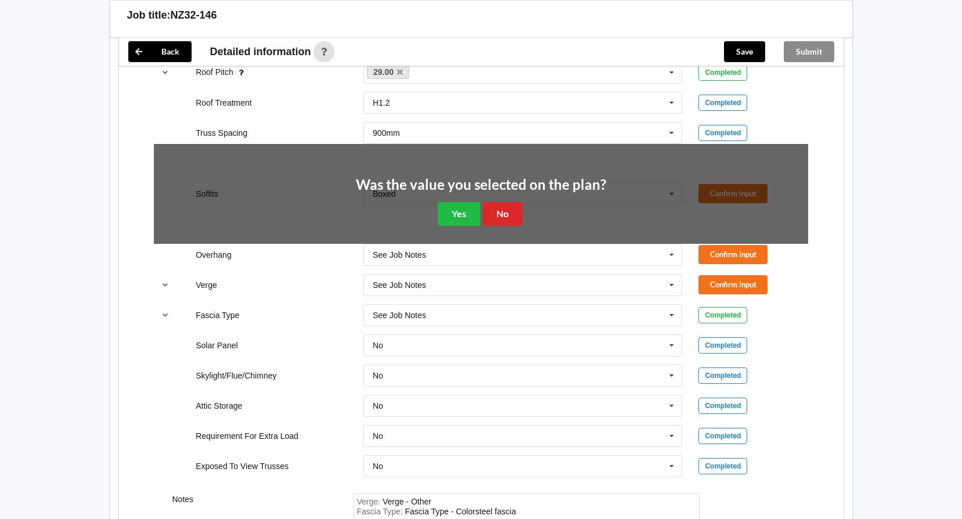
drag, startPoint x: 532, startPoint y: 201, endPoint x: 526, endPoint y: 206, distance: 7.1
click at [530, 203] on div "Was the value you selected on the plan? Yes No" at bounding box center [481, 202] width 250 height 48
drag, startPoint x: 484, startPoint y: 221, endPoint x: 514, endPoint y: 212, distance: 31.3
click at [485, 220] on button "No" at bounding box center [502, 214] width 40 height 24
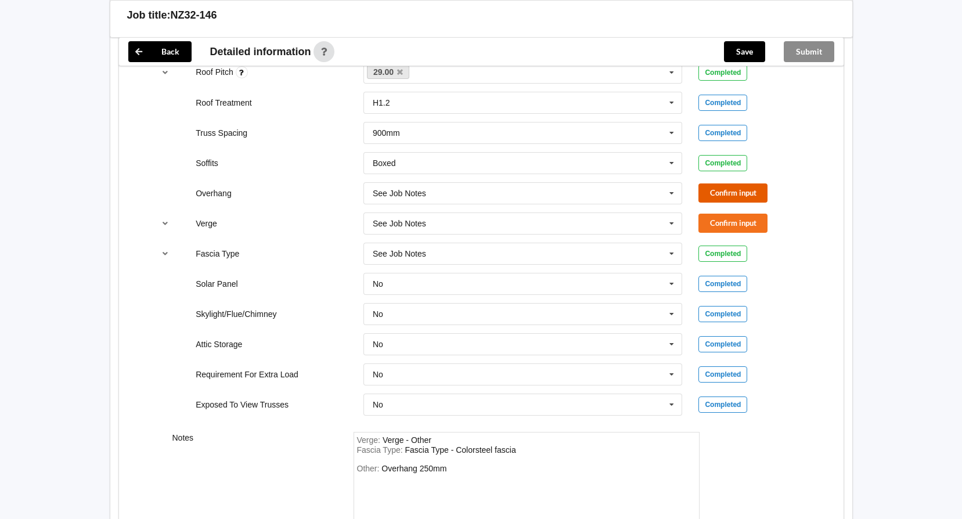
click at [716, 191] on button "Confirm input" at bounding box center [732, 192] width 69 height 19
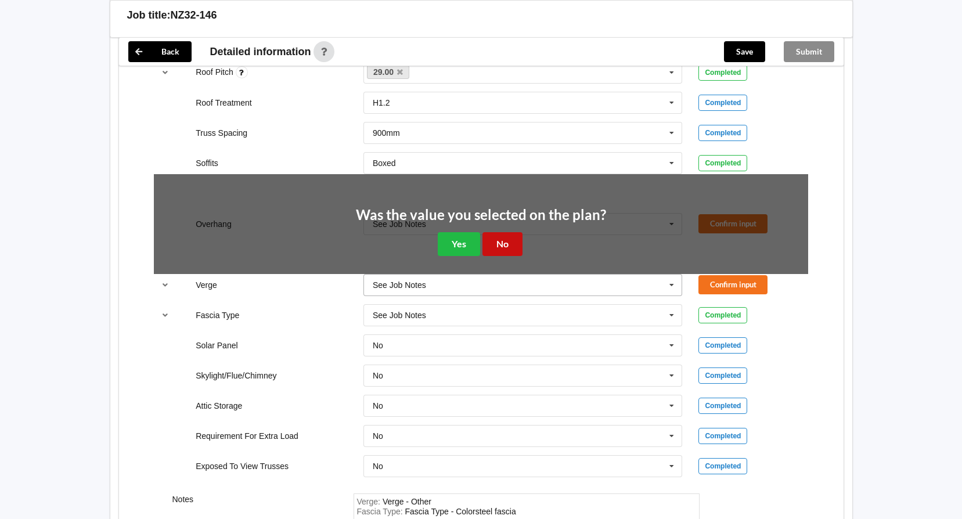
drag, startPoint x: 501, startPoint y: 244, endPoint x: 583, endPoint y: 230, distance: 82.9
click at [516, 240] on button "No" at bounding box center [502, 244] width 40 height 24
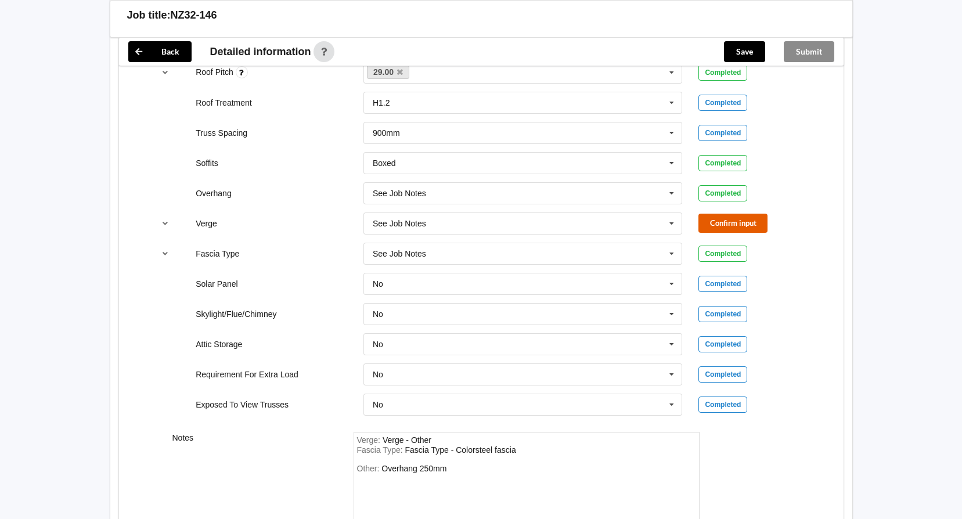
drag, startPoint x: 722, startPoint y: 220, endPoint x: 656, endPoint y: 236, distance: 68.2
click at [722, 220] on button "Confirm input" at bounding box center [732, 223] width 69 height 19
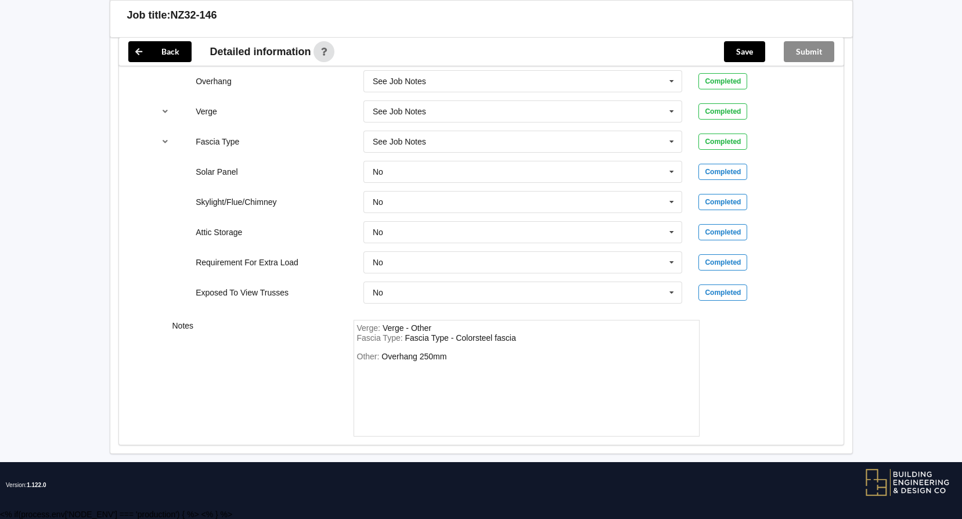
scroll to position [984, 0]
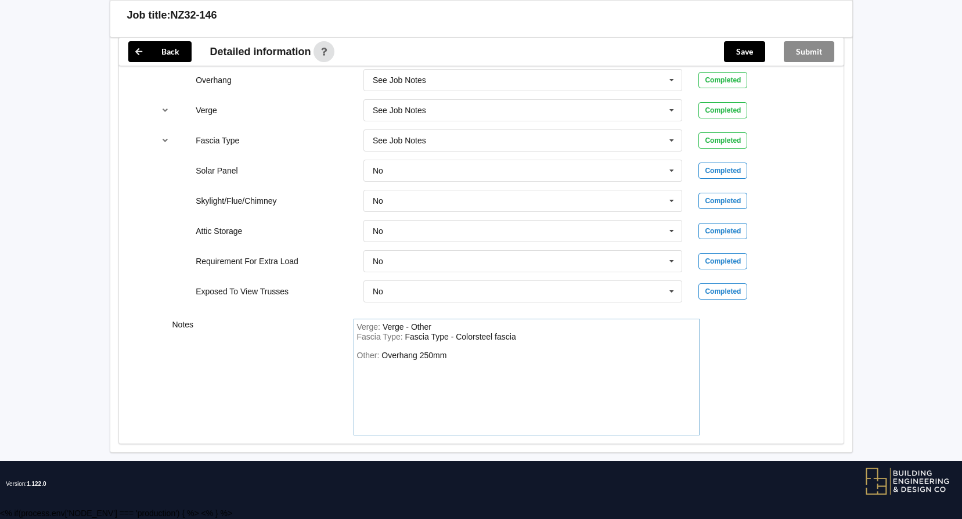
click at [485, 357] on div "Other: Overhang 250mm" at bounding box center [526, 391] width 339 height 81
click at [596, 380] on div "Other: Overhang 250mm Scissor trusses to kitchen, diing and living areas" at bounding box center [526, 391] width 339 height 81
click at [459, 363] on div "Overhang 250mm Scissor trusses to kitchen, diing and living areas" at bounding box center [443, 361] width 173 height 20
drag, startPoint x: 491, startPoint y: 386, endPoint x: 480, endPoint y: 374, distance: 16.0
click at [480, 376] on div "Other: Overhang 250mm Scissor trusses to kitchen, dining and living areas" at bounding box center [526, 391] width 339 height 81
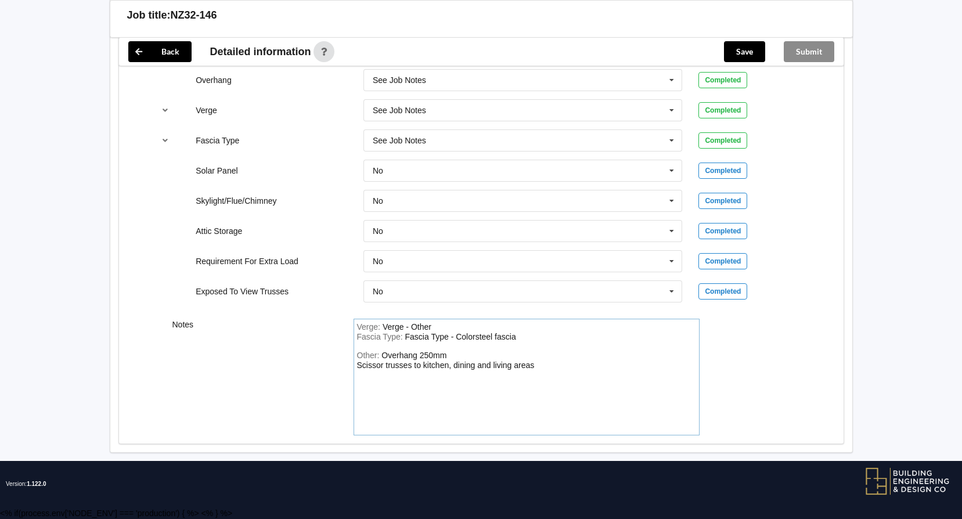
click at [543, 375] on div "Other: Overhang 250mm Scissor trusses to kitchen, dining and living areas" at bounding box center [526, 391] width 339 height 81
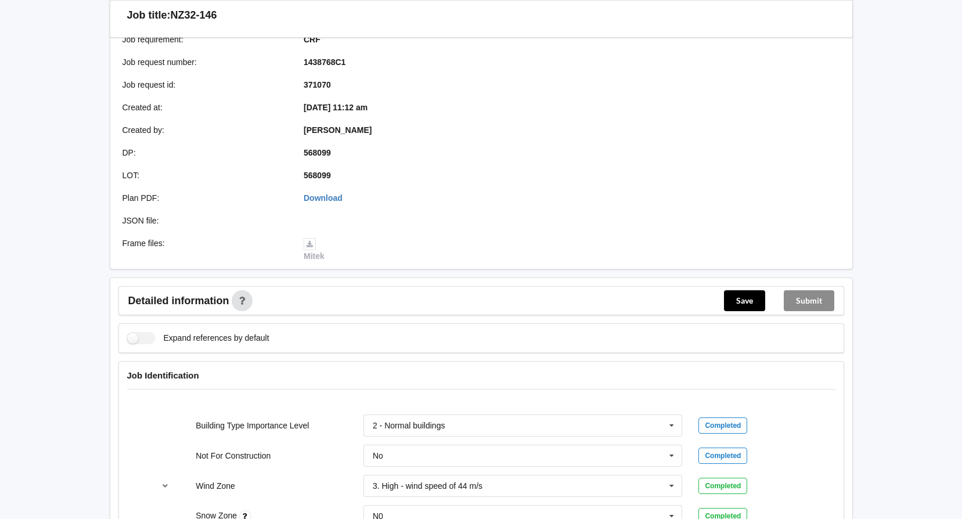
scroll to position [171, 0]
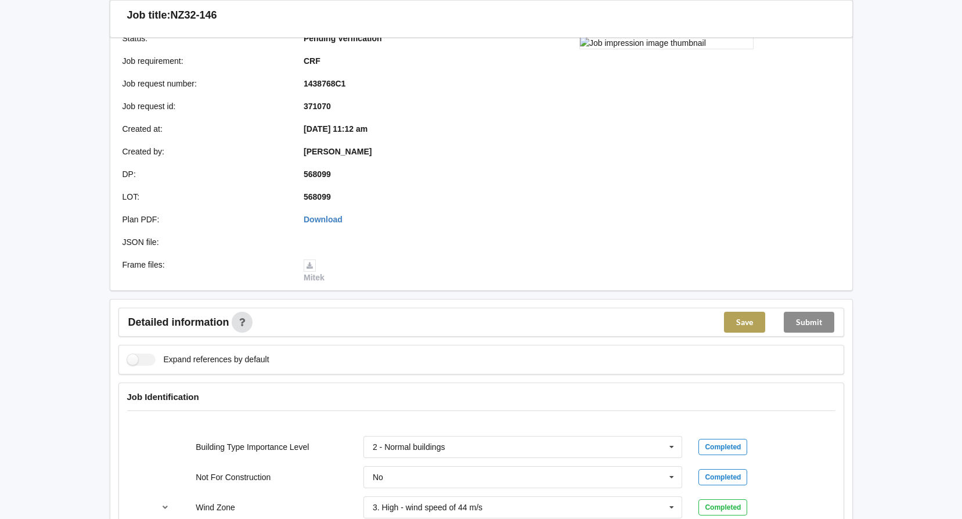
click at [736, 323] on button "Save" at bounding box center [744, 322] width 41 height 21
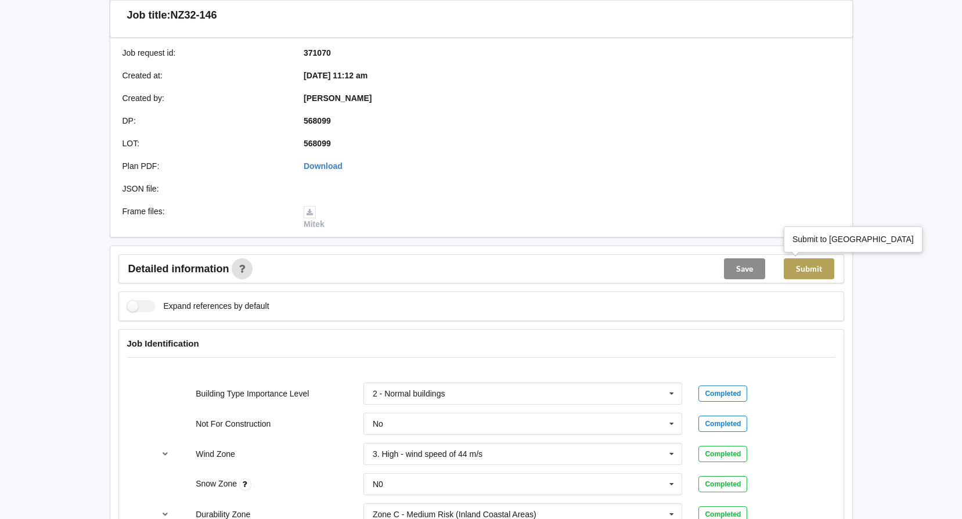
click at [804, 270] on button "Submit" at bounding box center [809, 268] width 51 height 21
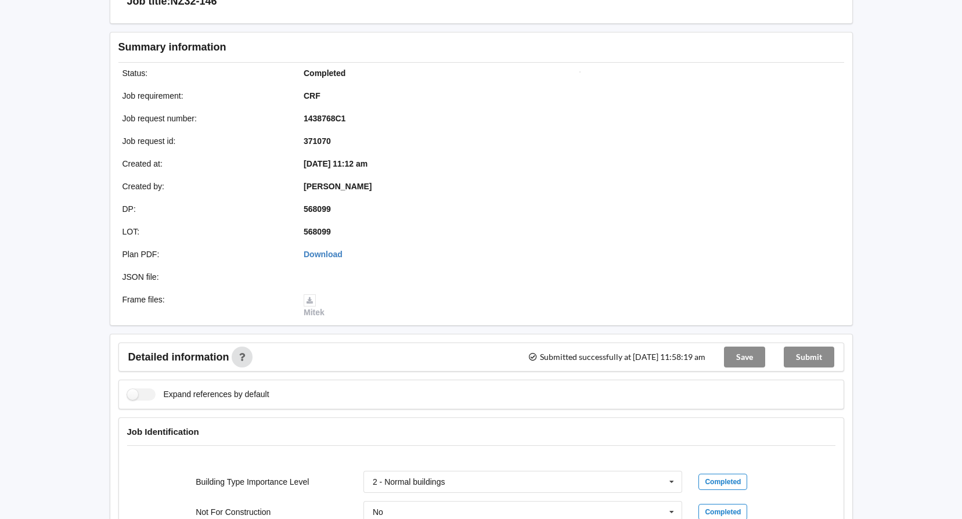
scroll to position [0, 0]
